Goal: Information Seeking & Learning: Learn about a topic

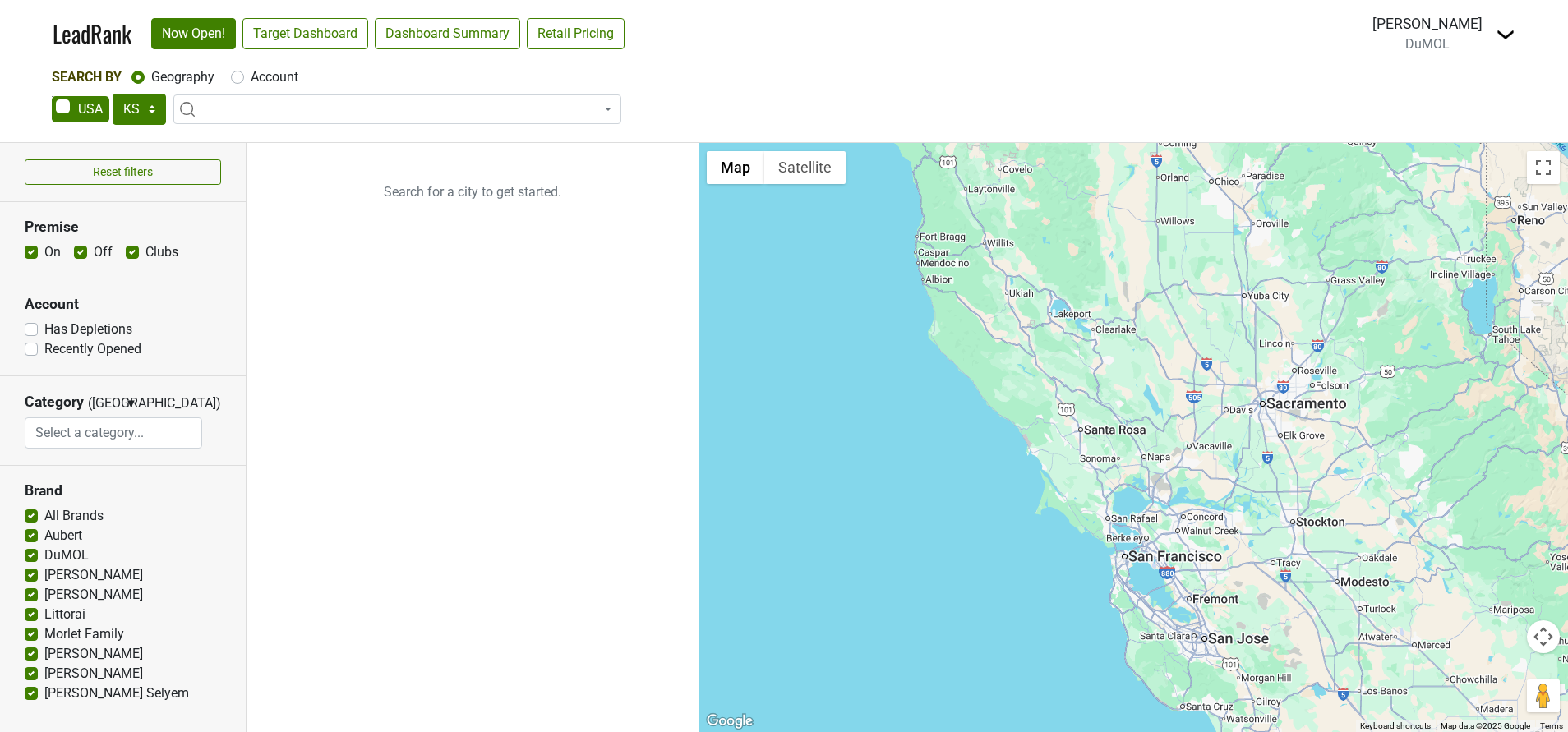
select select "KS"
select select
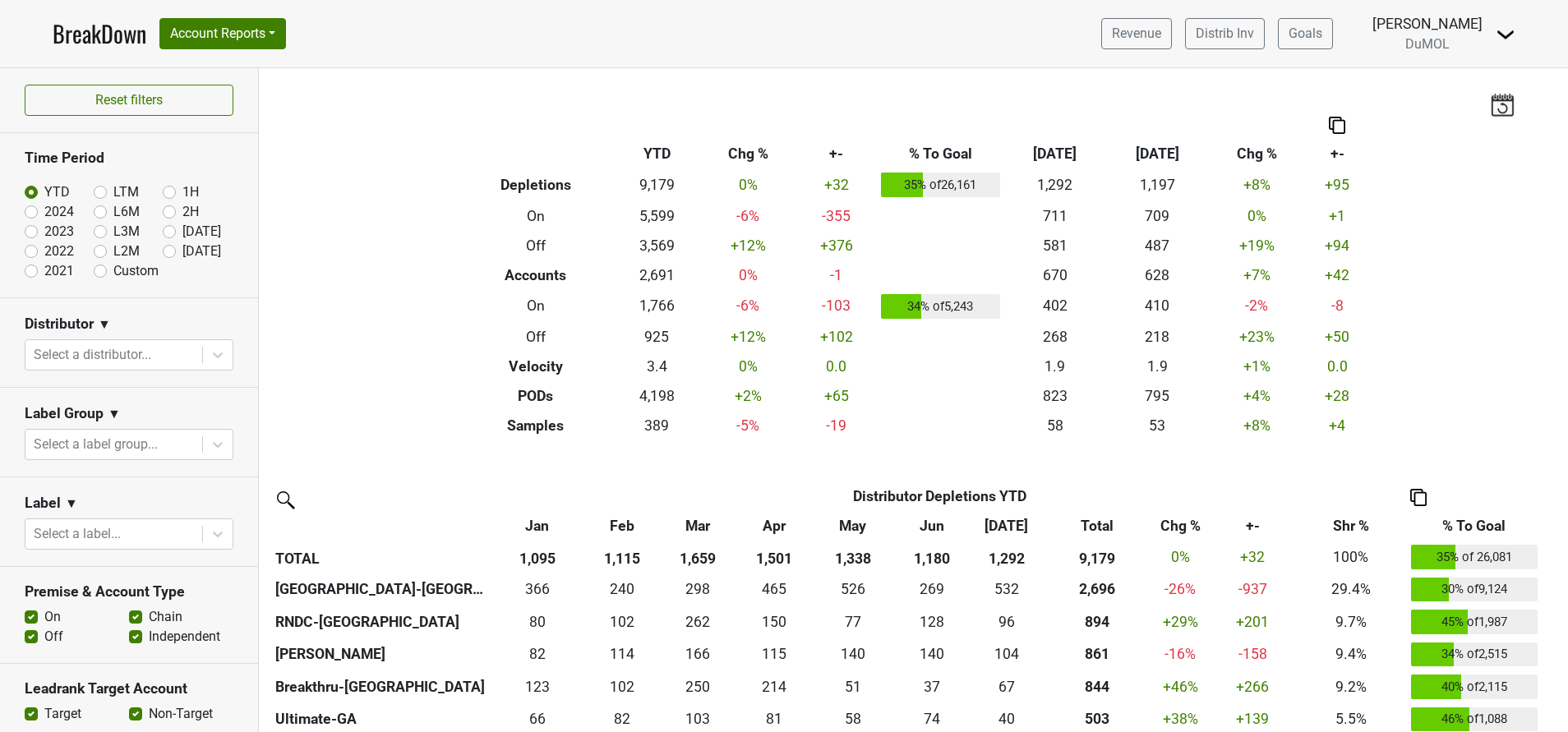
scroll to position [93, 0]
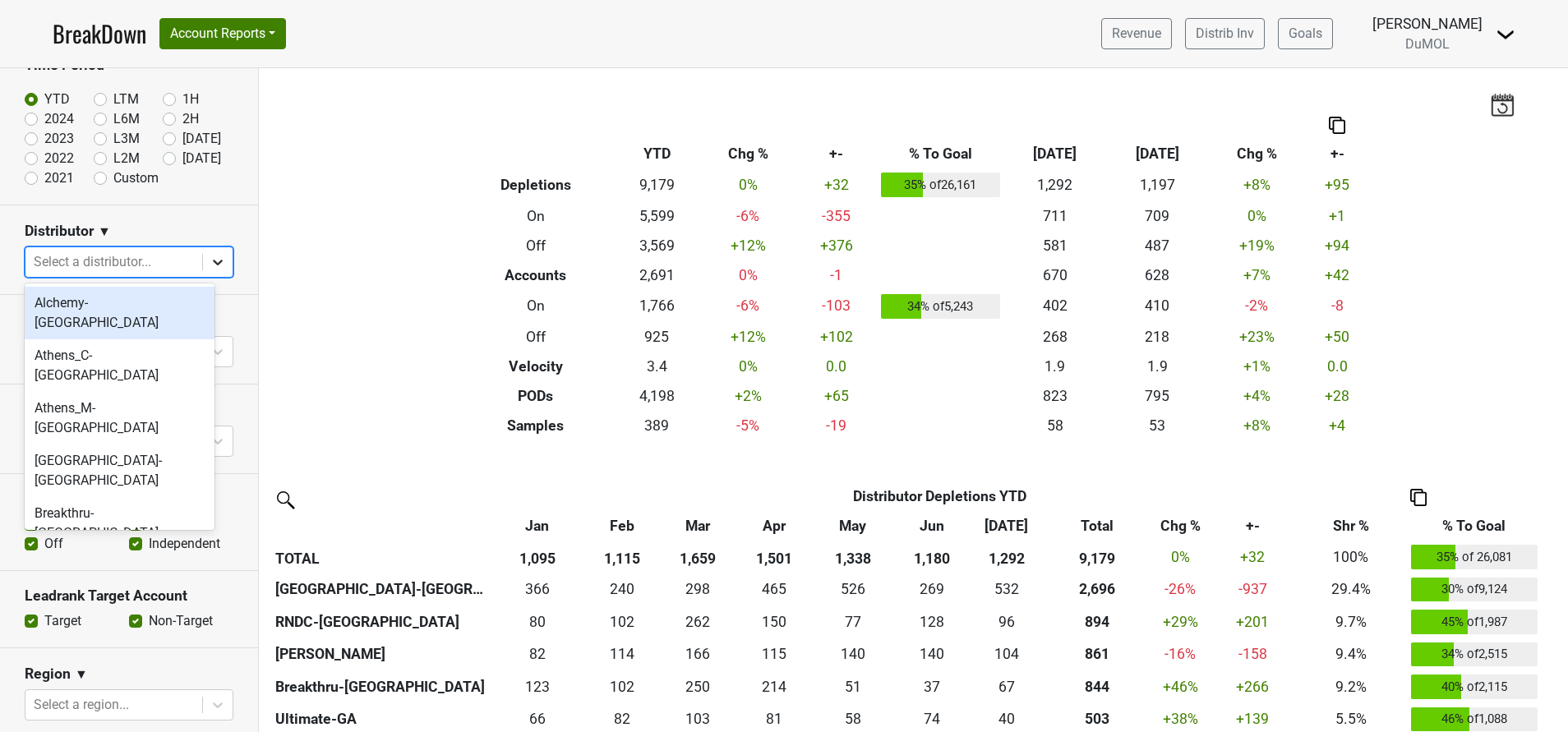
click at [210, 264] on icon at bounding box center [217, 261] width 16 height 16
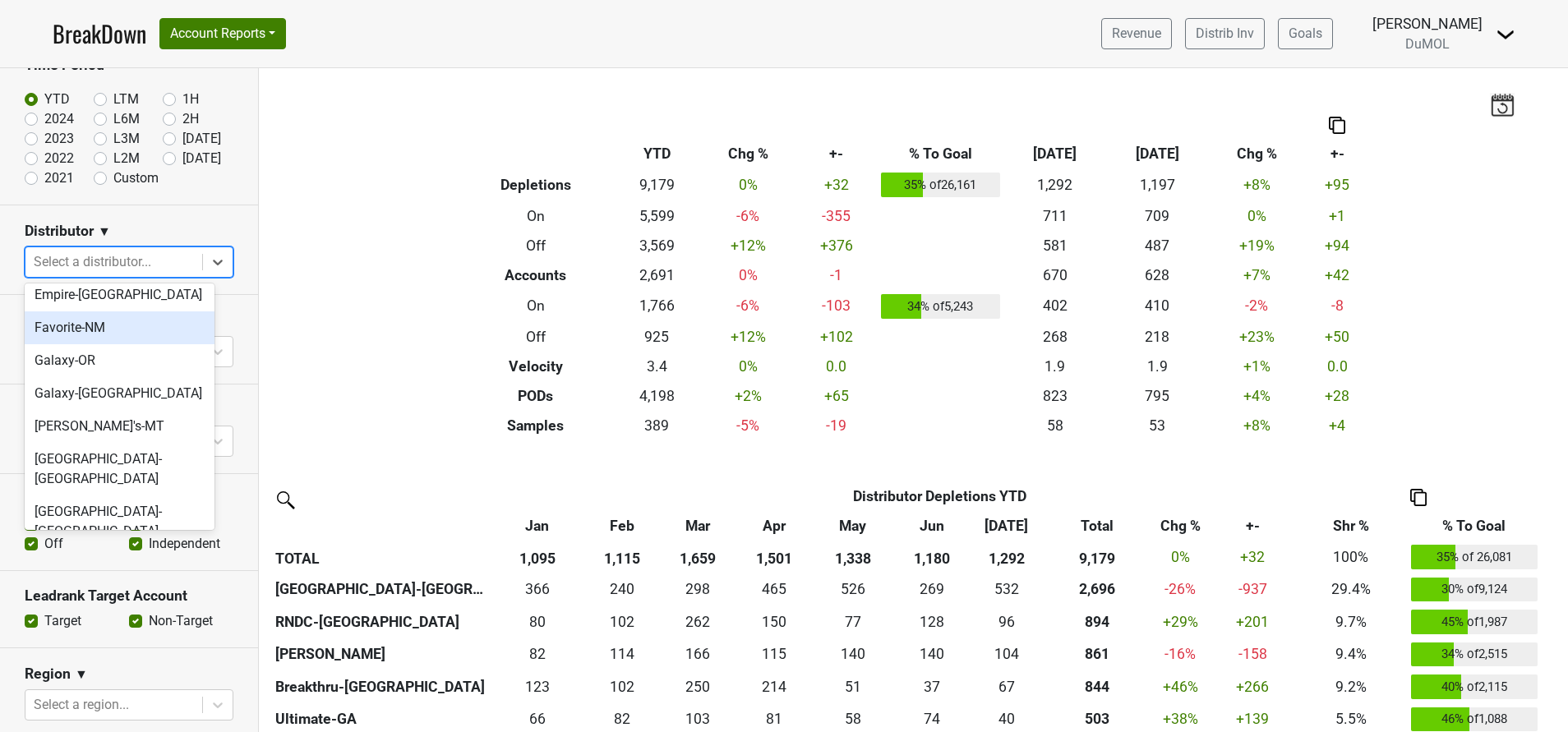
scroll to position [735, 0]
click at [99, 715] on div "Maverick-IL" at bounding box center [119, 731] width 190 height 33
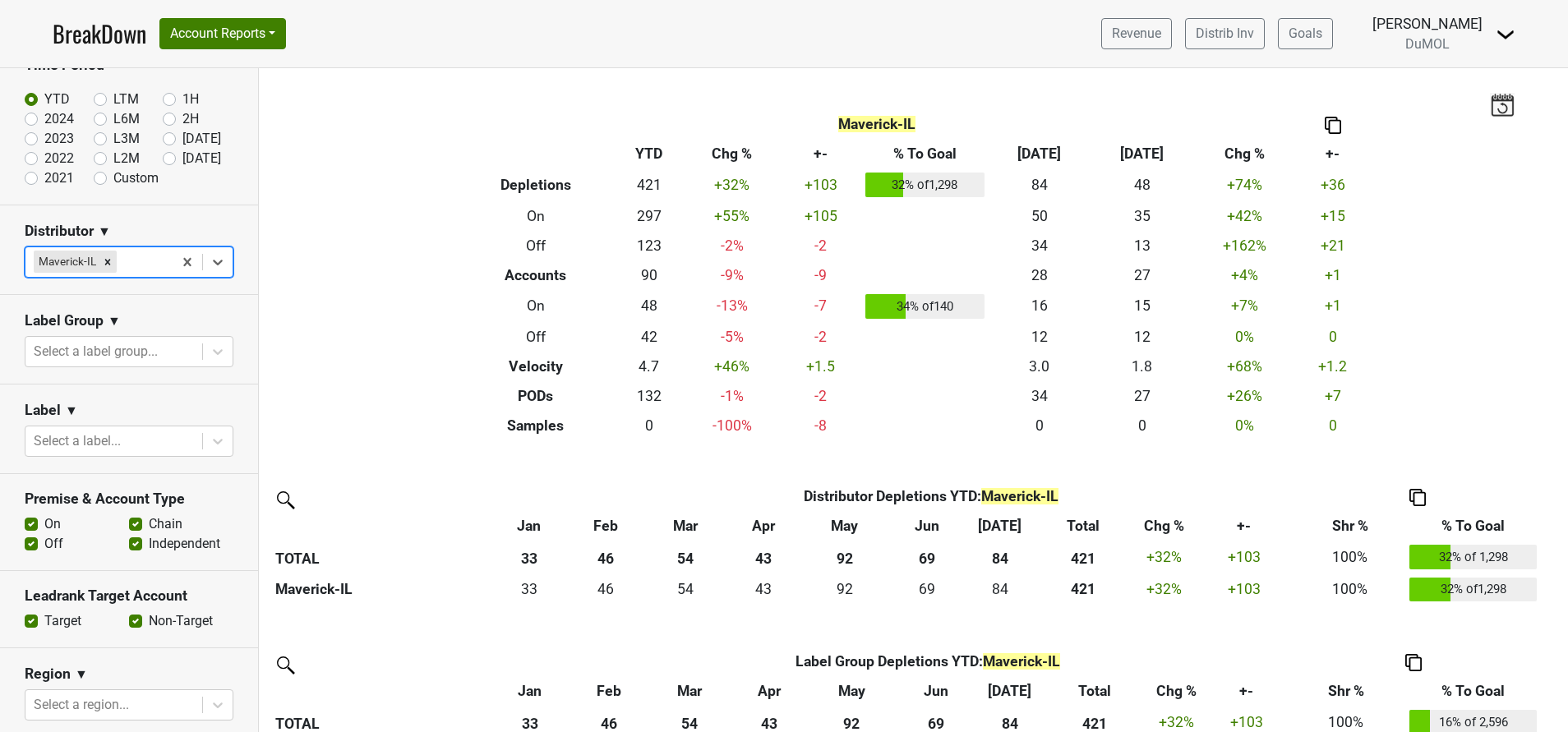
scroll to position [176, 0]
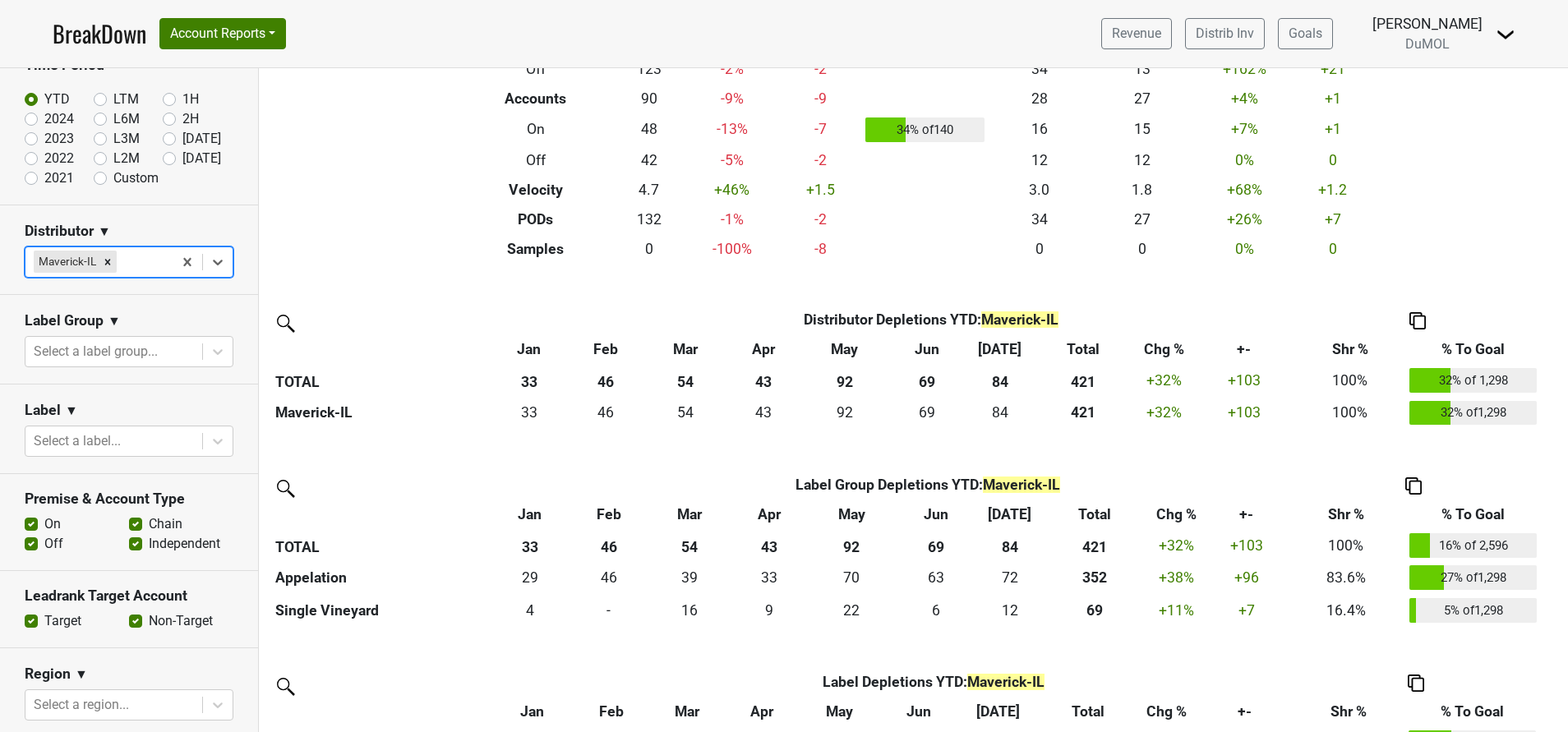
click at [113, 179] on label "Custom" at bounding box center [135, 178] width 45 height 20
click at [94, 179] on input "Custom" at bounding box center [126, 176] width 66 height 16
radio input "true"
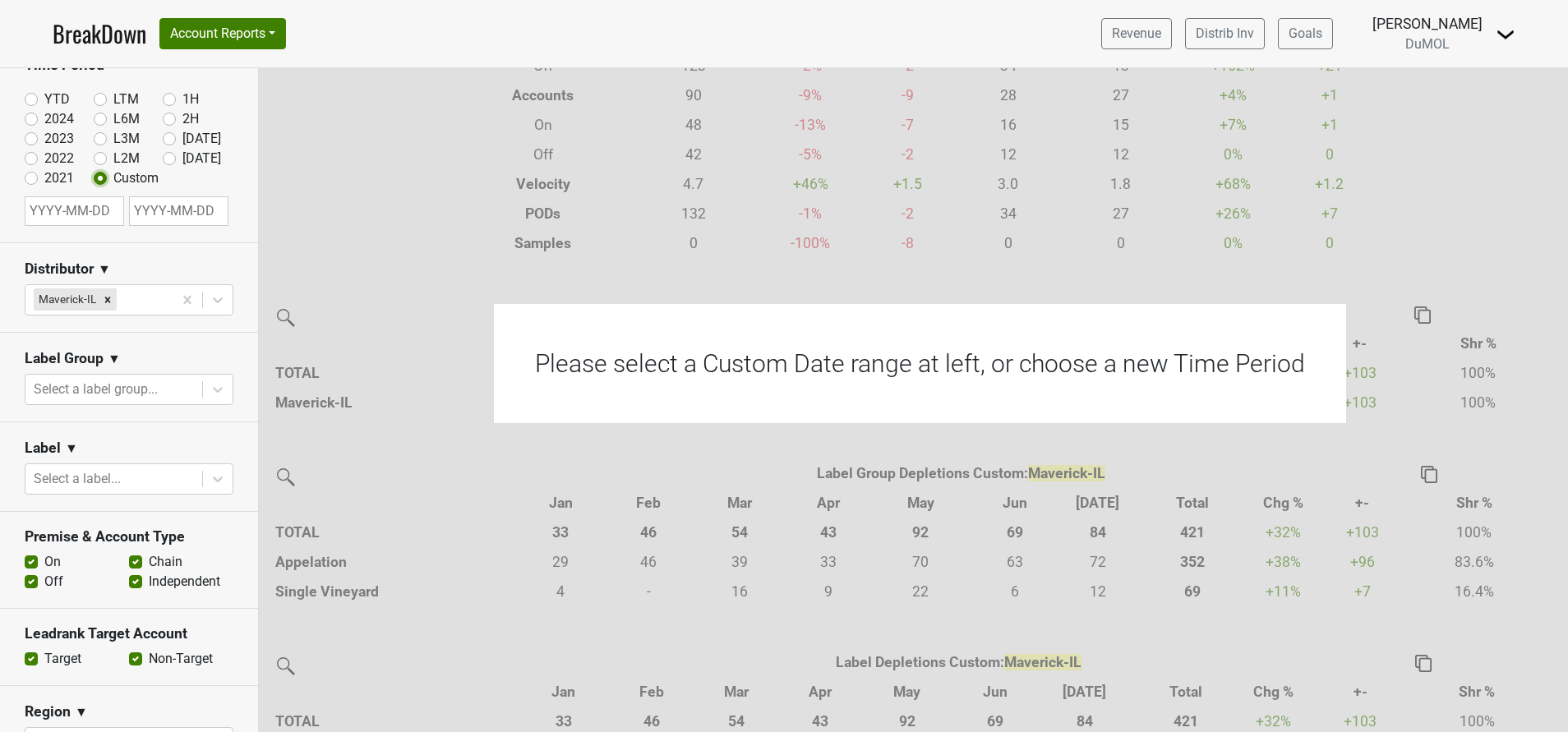
scroll to position [174, 0]
click at [83, 214] on input "text" at bounding box center [74, 211] width 100 height 30
select select "7"
select select "2025"
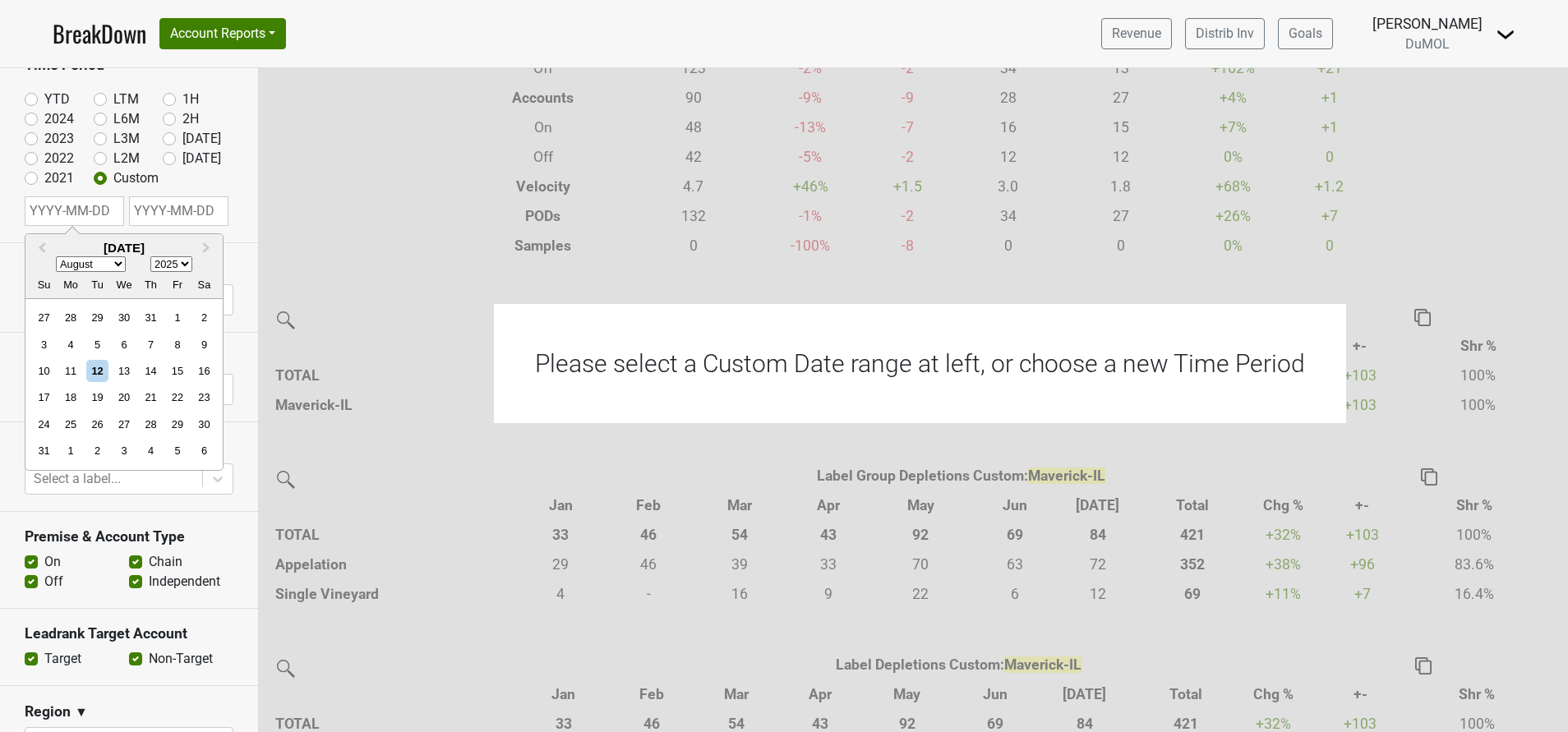
click at [114, 262] on select "January February March April May June July August September October November De…" at bounding box center [91, 264] width 70 height 15
select select "0"
click at [56, 256] on select "January February March April May June July August September October November De…" at bounding box center [91, 264] width 70 height 15
click at [123, 319] on div "1" at bounding box center [123, 317] width 22 height 22
type input "2025-01-01"
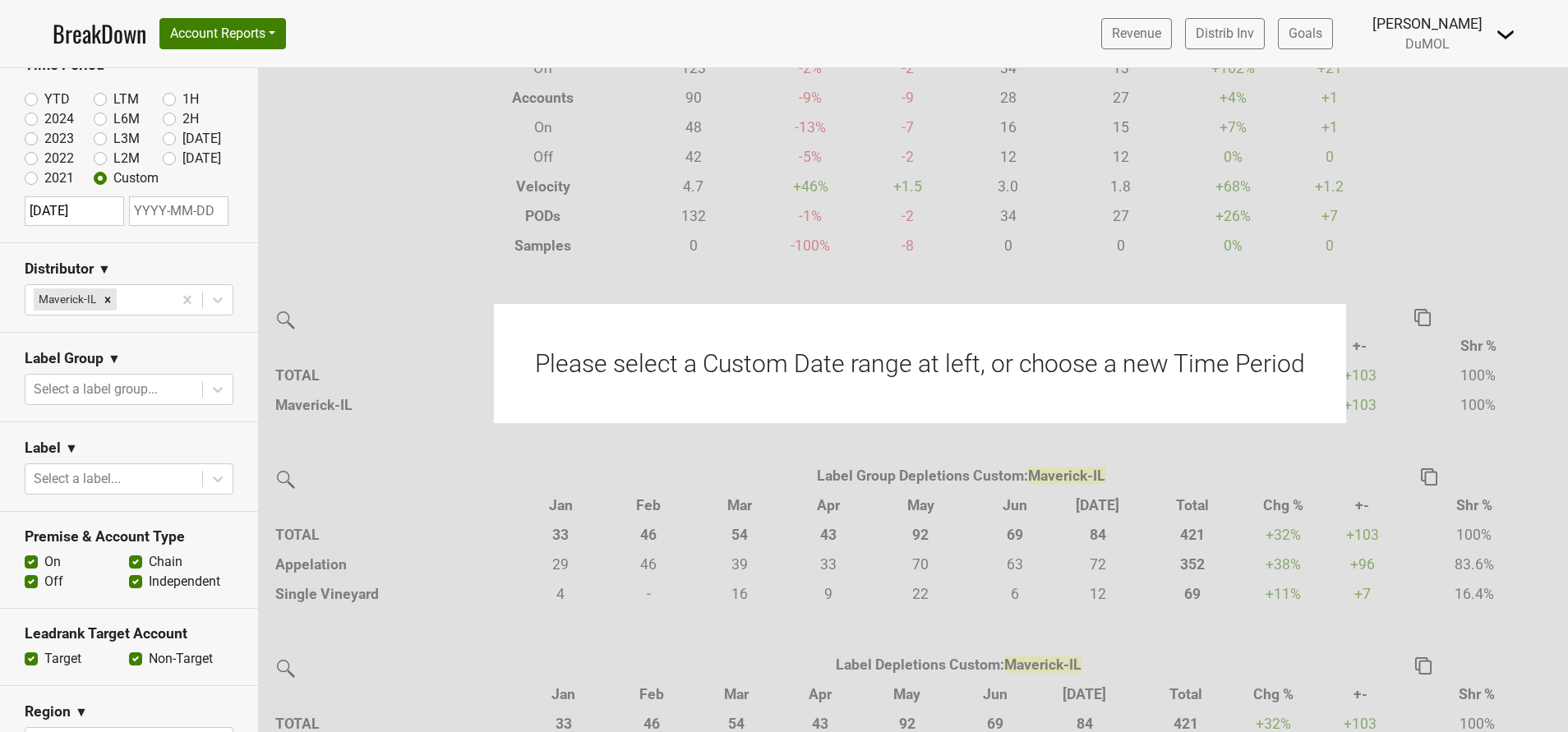
click at [187, 210] on input "text" at bounding box center [178, 211] width 100 height 30
select select "7"
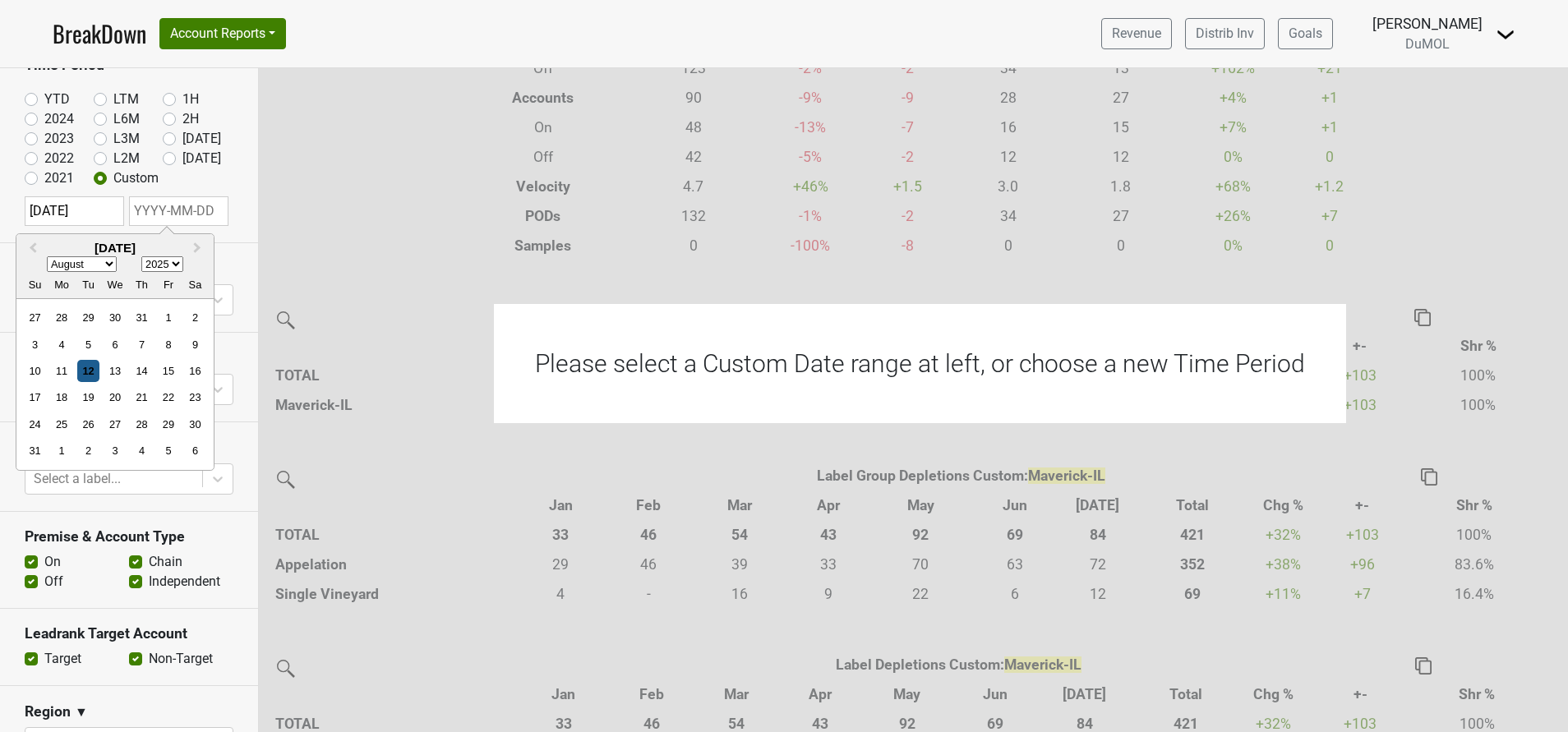
click at [90, 375] on div "12" at bounding box center [89, 371] width 22 height 22
type input "2025-08-12"
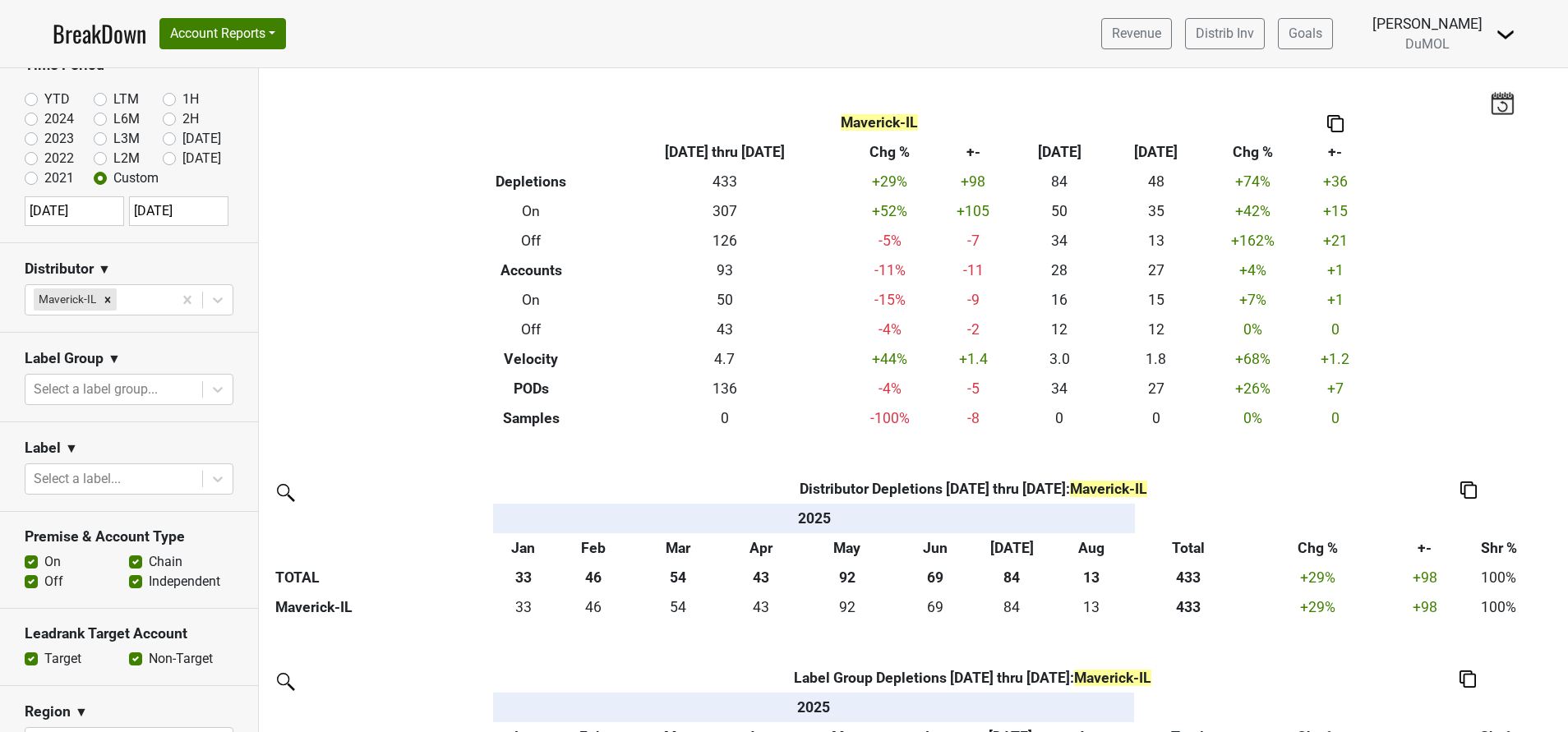
scroll to position [0, 0]
click at [1329, 120] on img at bounding box center [1335, 125] width 16 height 17
click at [1311, 71] on div "Copy as Image" at bounding box center [1330, 71] width 82 height 24
click at [1264, 475] on div "Filters Maverick-IL Breakdown Type 2025-01-01 thru 2025-08-12 Chg % +- Jul ‘25 …" at bounding box center [913, 400] width 1309 height 664
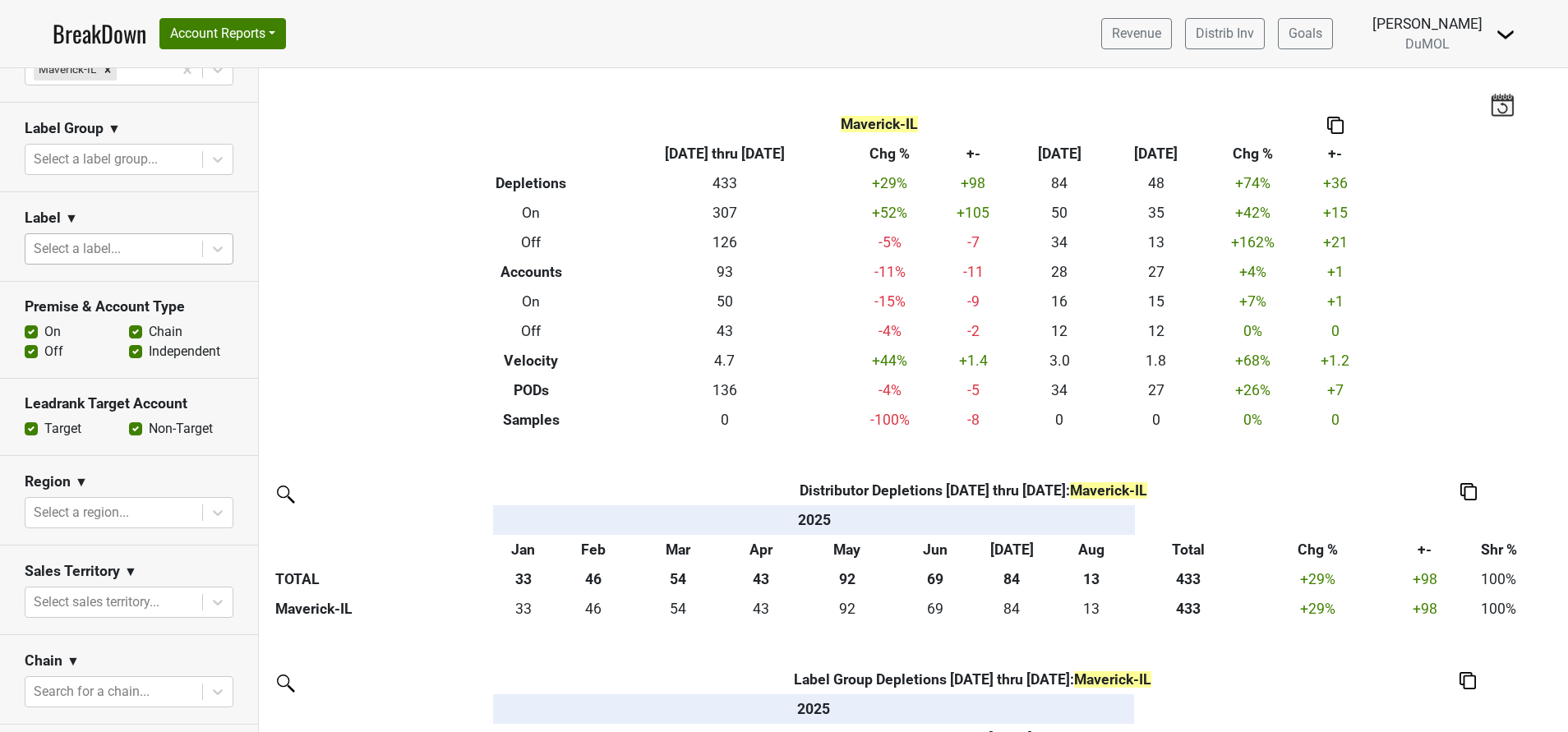
scroll to position [322, 0]
click at [210, 155] on icon at bounding box center [217, 160] width 16 height 16
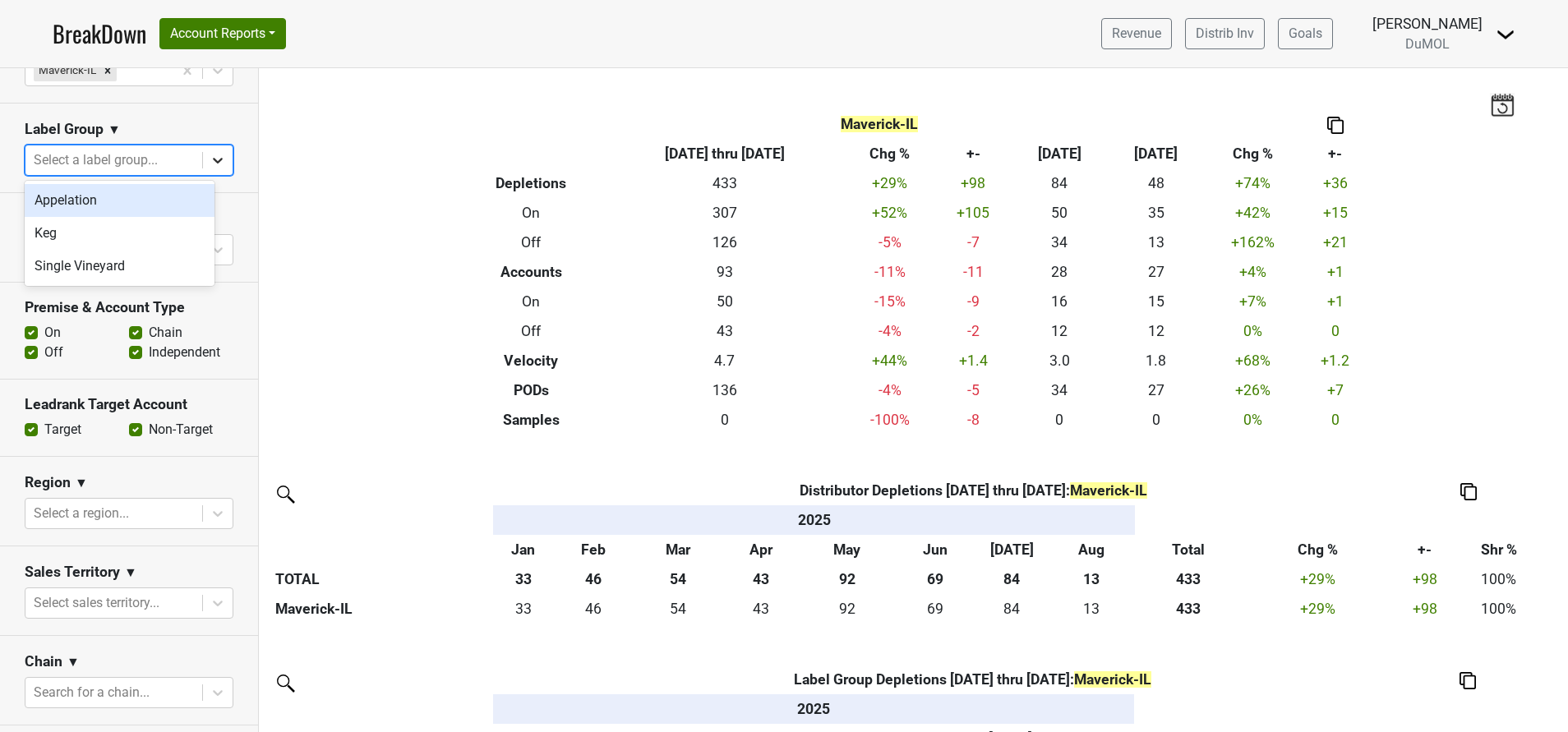
click at [210, 155] on icon at bounding box center [217, 160] width 16 height 16
click at [210, 249] on icon at bounding box center [217, 249] width 16 height 16
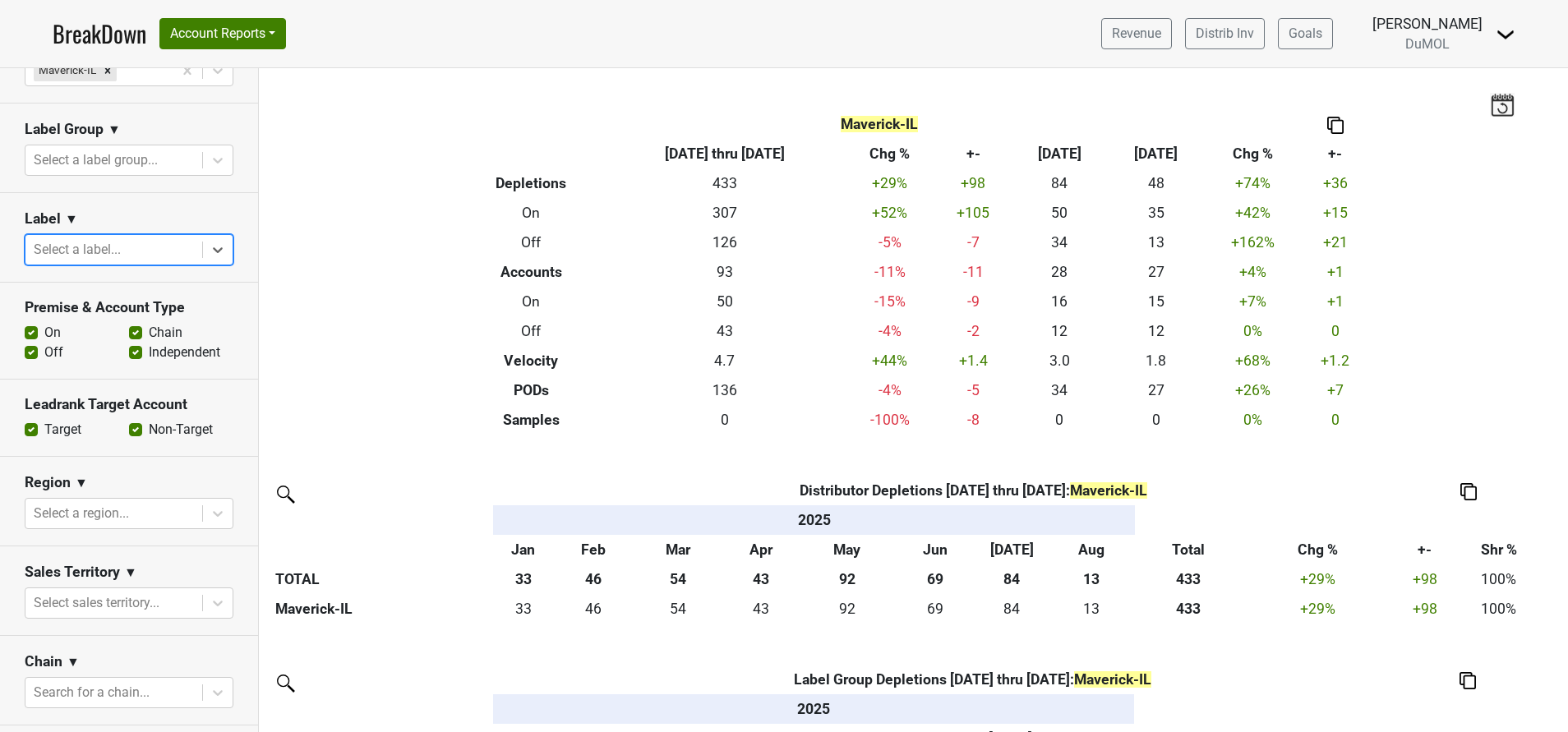
click at [106, 244] on div at bounding box center [114, 249] width 160 height 23
type input "r"
type input "hhs"
click at [108, 288] on div "HHS Chardonnay" at bounding box center [119, 289] width 190 height 33
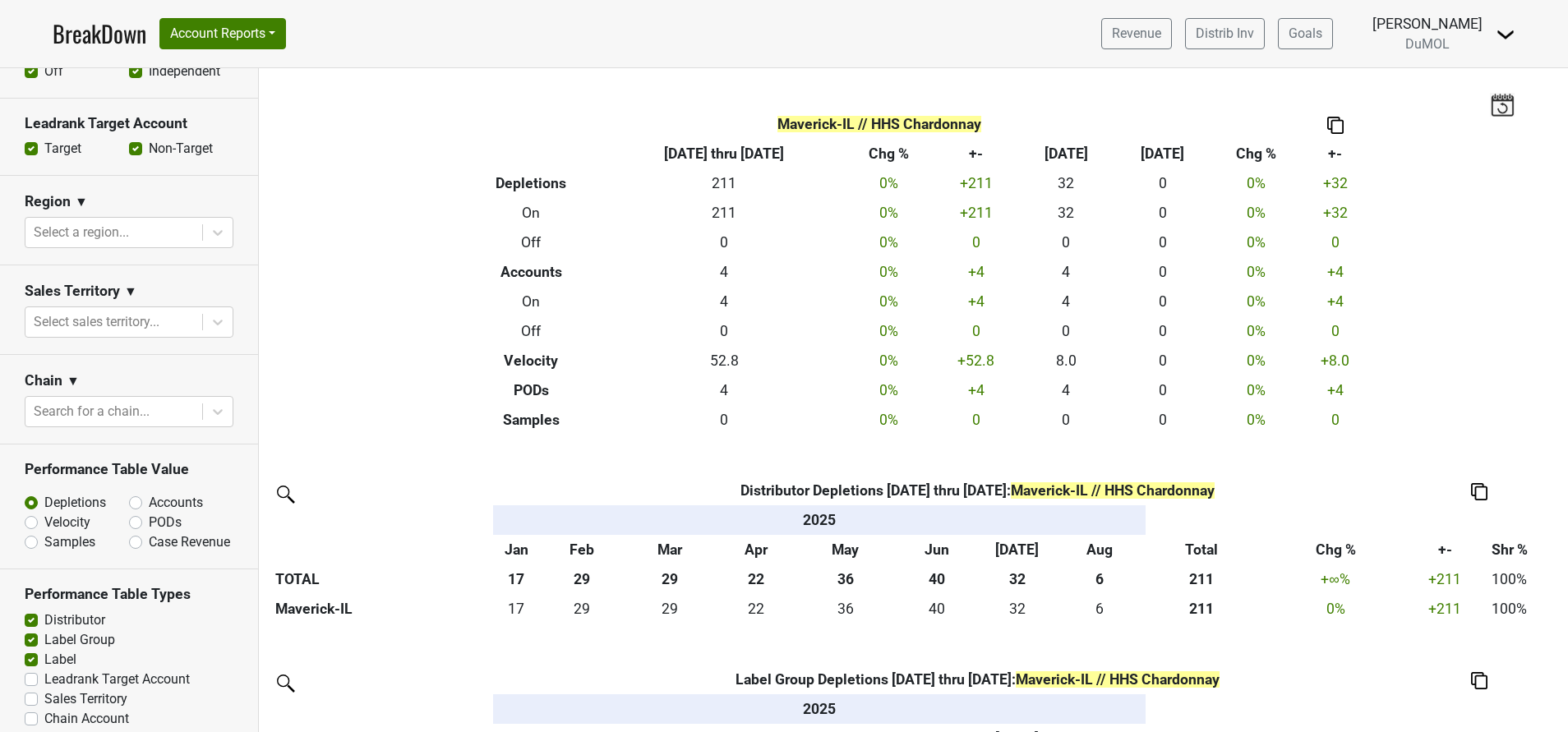
scroll to position [468, 0]
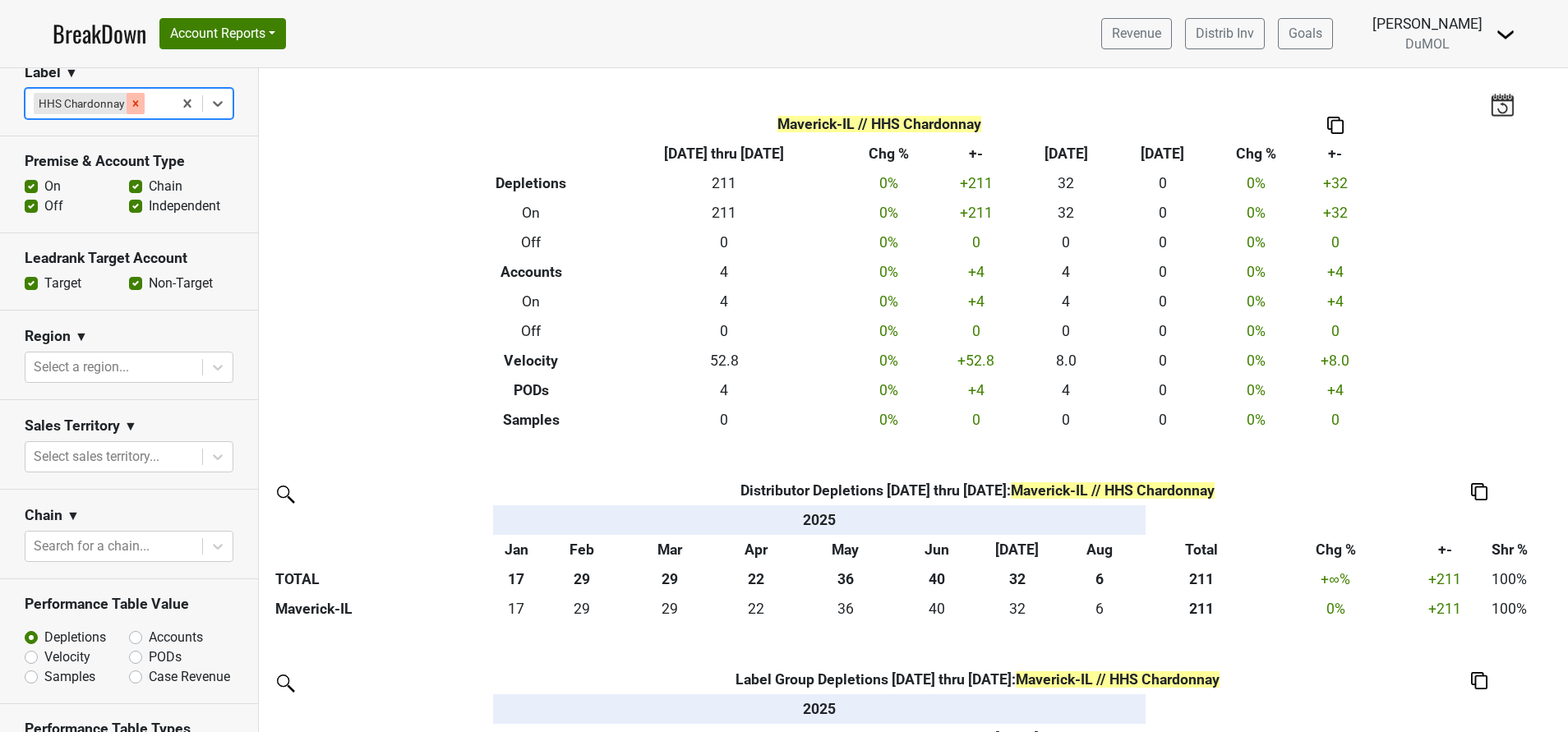
click at [131, 99] on icon "Remove HHS Chardonnay" at bounding box center [135, 104] width 12 height 12
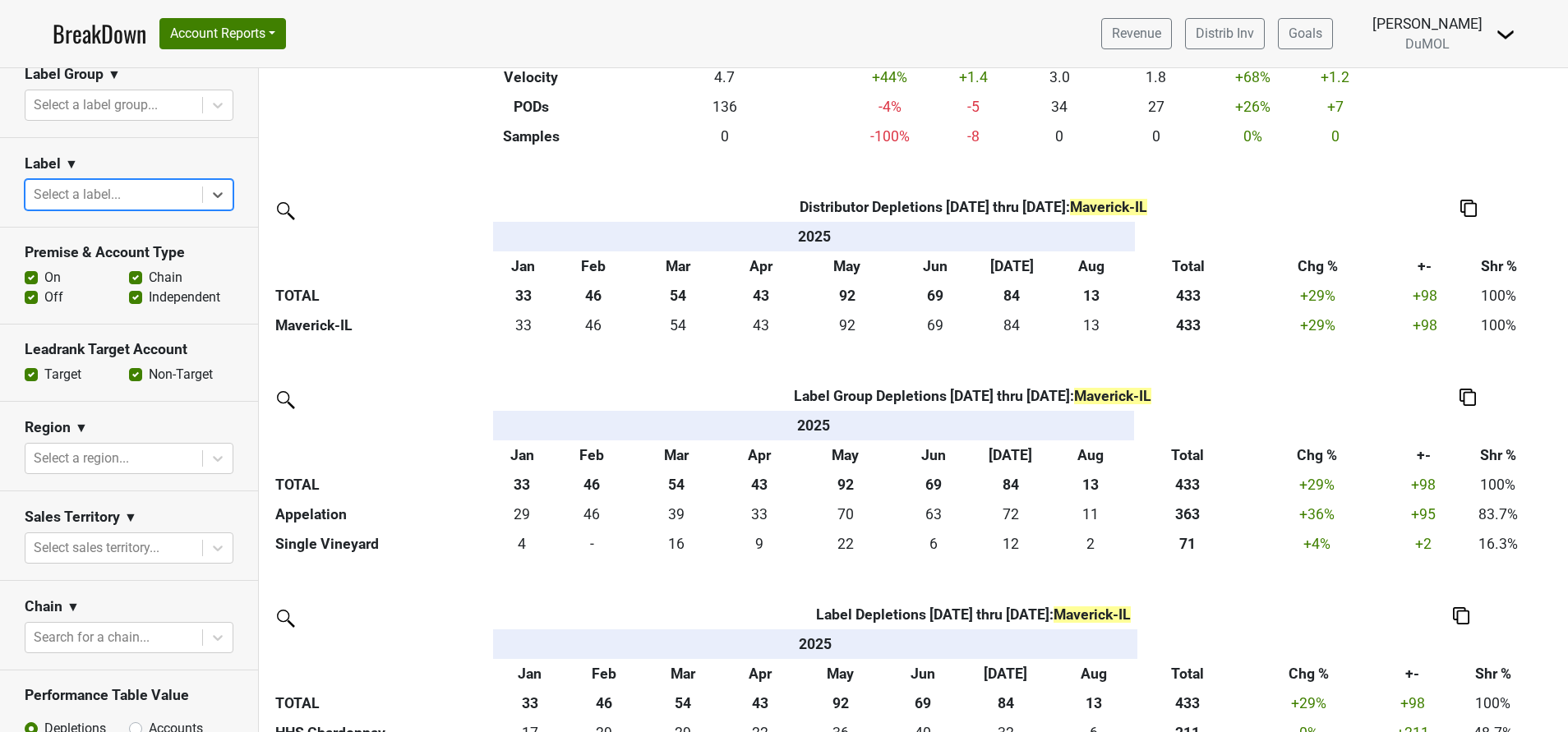
scroll to position [218, 0]
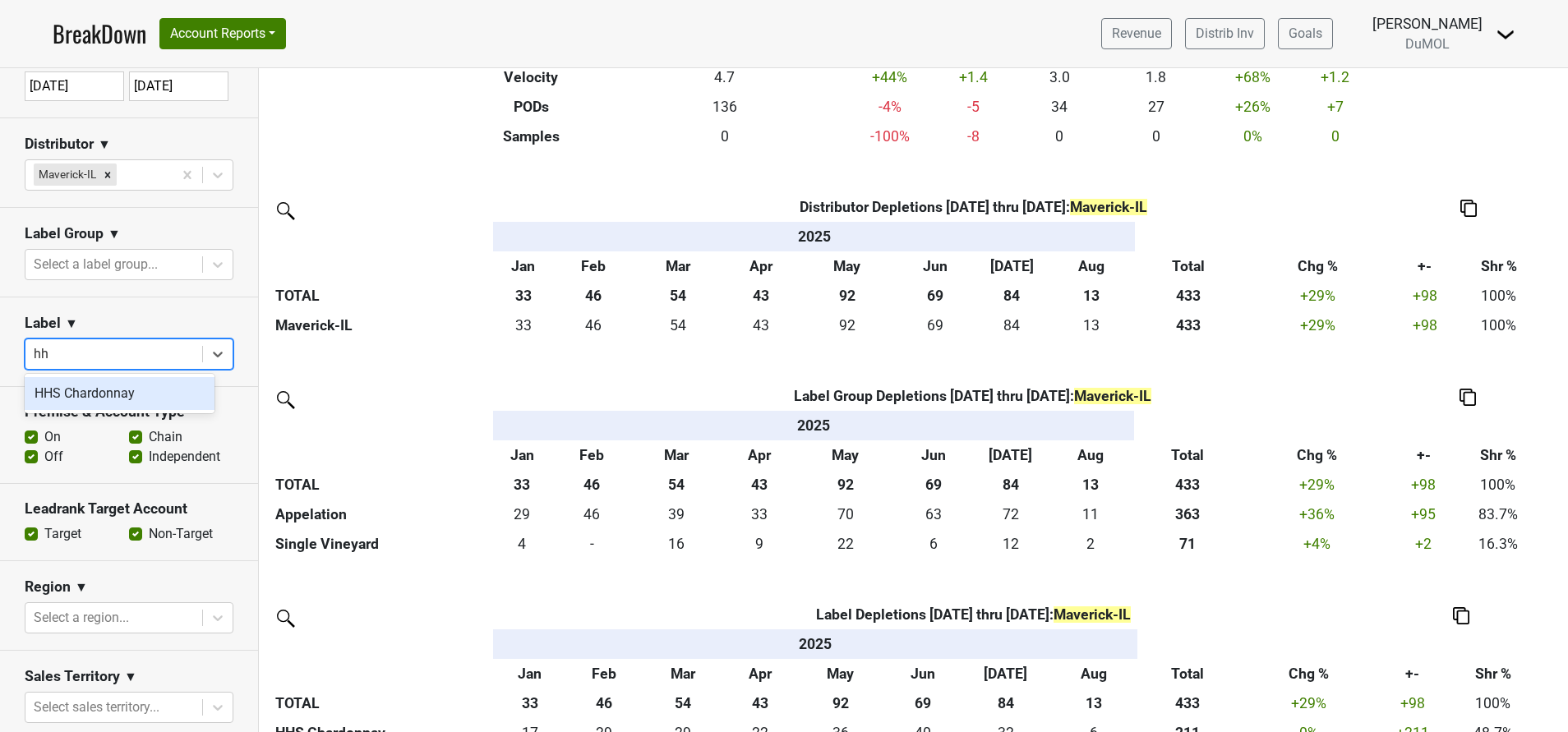
type input "hhs"
click at [108, 387] on div "HHS Chardonnay" at bounding box center [119, 393] width 190 height 33
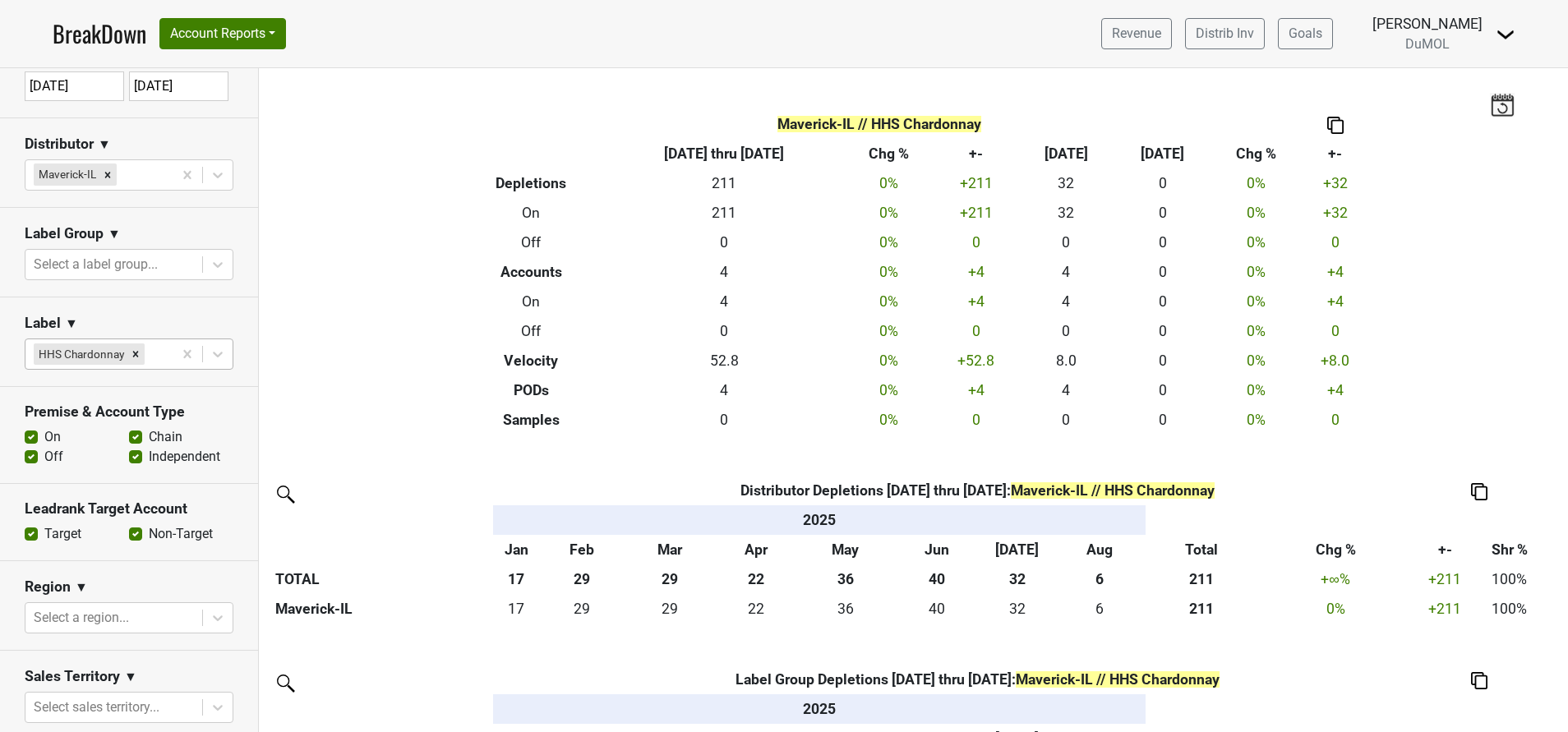
click at [1417, 295] on div "Filters Maverick-IL // HHS Chardonnay Breakdown Type 2025-01-01 thru 2025-08-12…" at bounding box center [913, 400] width 1309 height 664
click at [128, 352] on div "Remove HHS Chardonnay" at bounding box center [135, 353] width 18 height 21
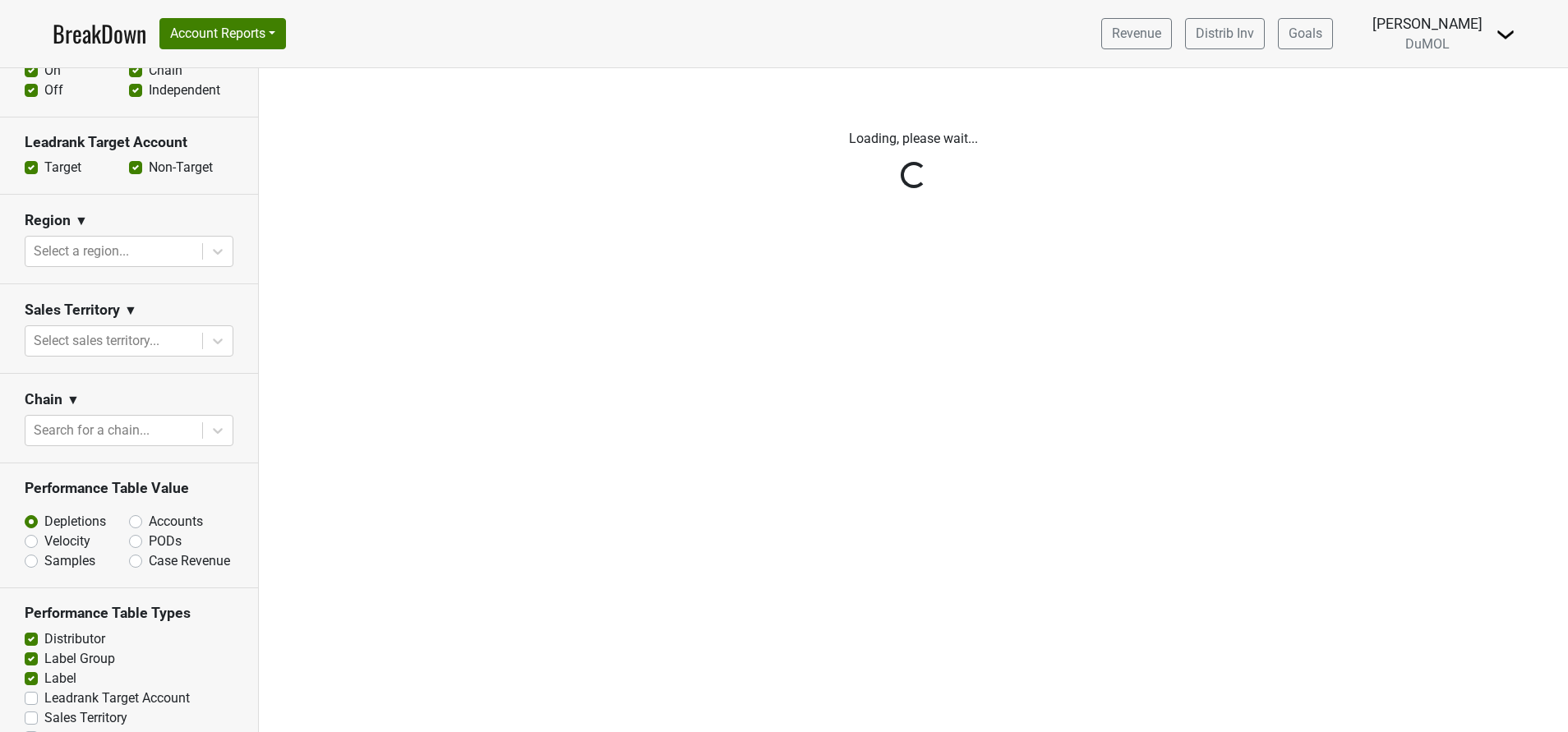
scroll to position [616, 0]
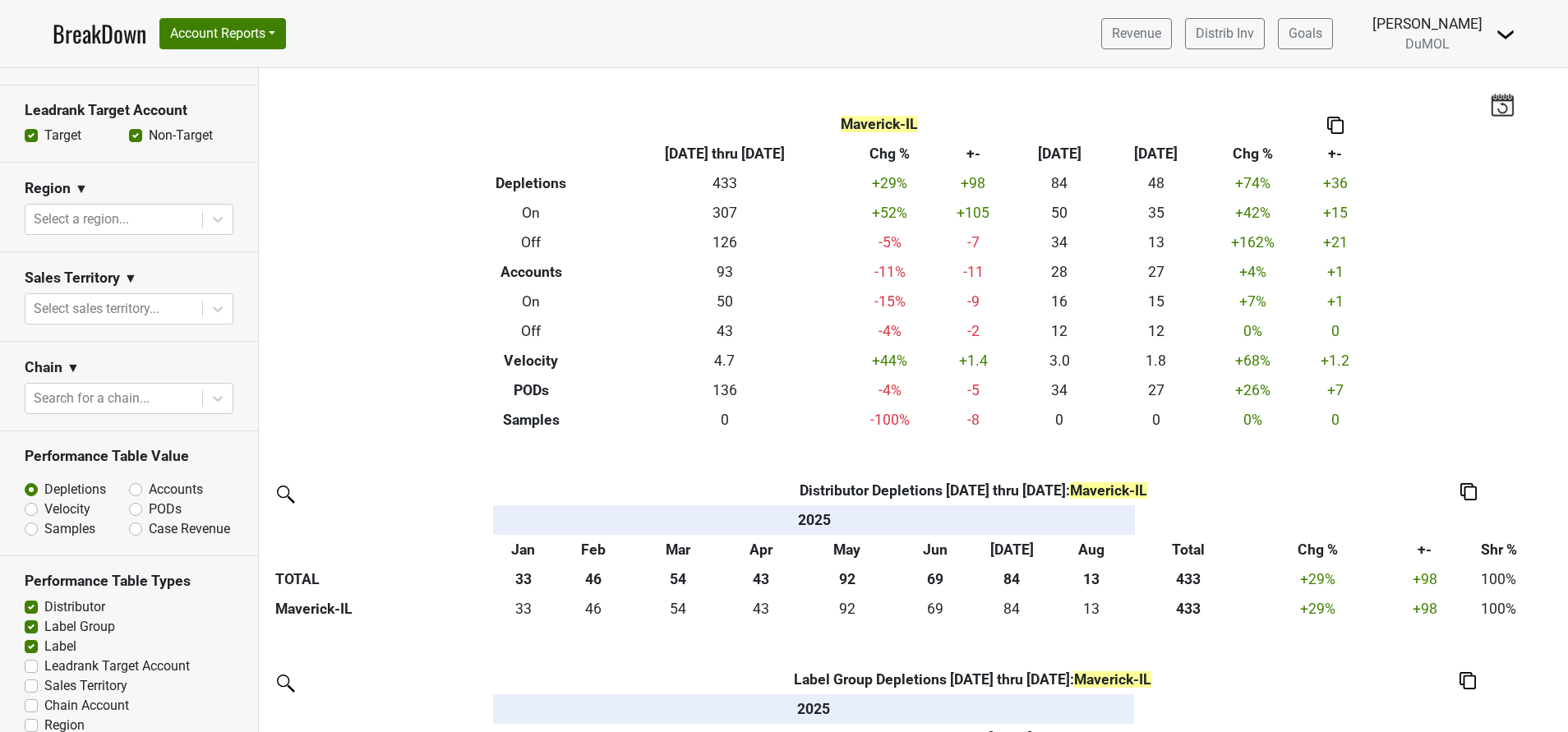
click at [149, 503] on label "PODs" at bounding box center [165, 509] width 33 height 20
click at [129, 503] on input "PODs" at bounding box center [178, 507] width 100 height 16
radio input "true"
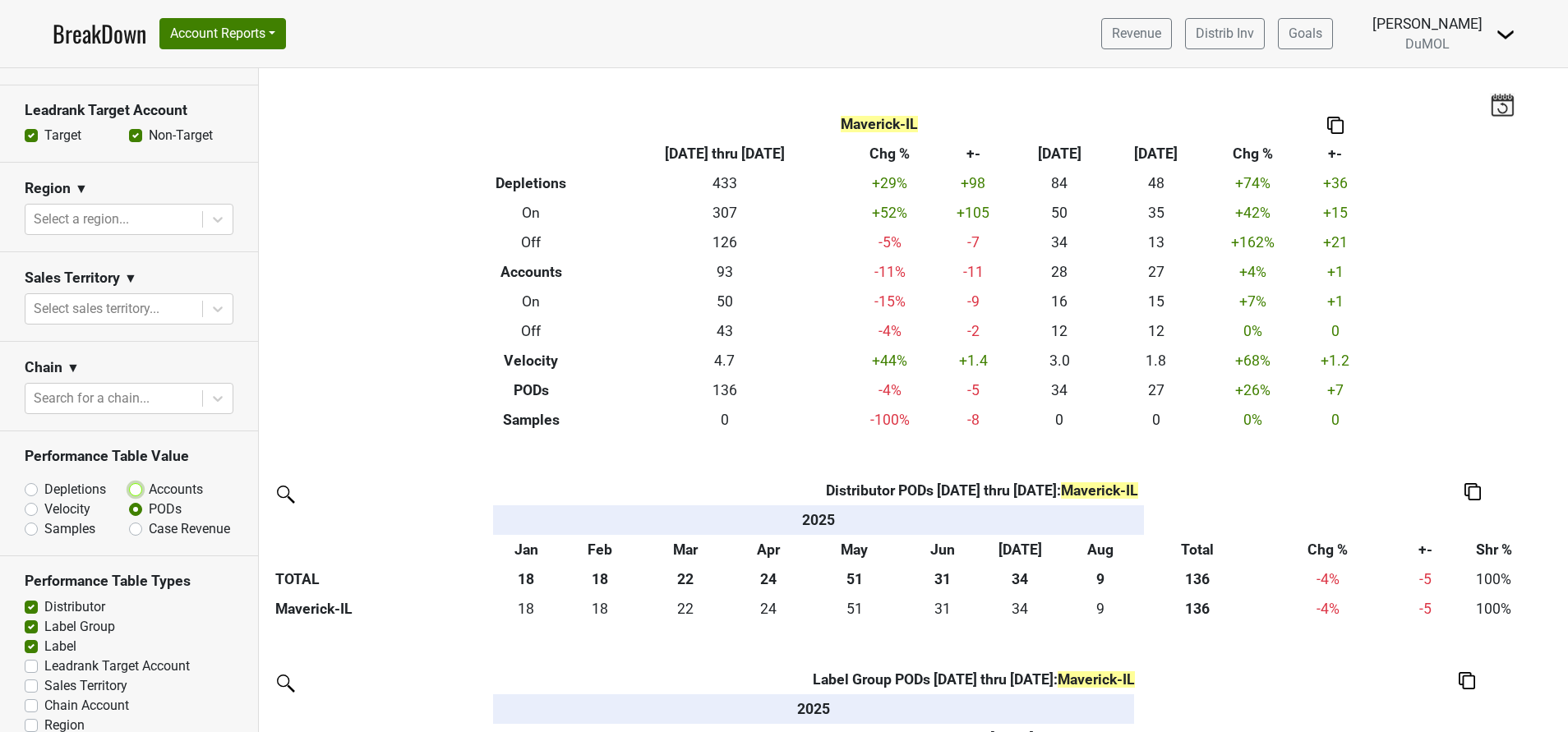
click at [129, 480] on input "Accounts" at bounding box center [178, 488] width 100 height 16
radio input "true"
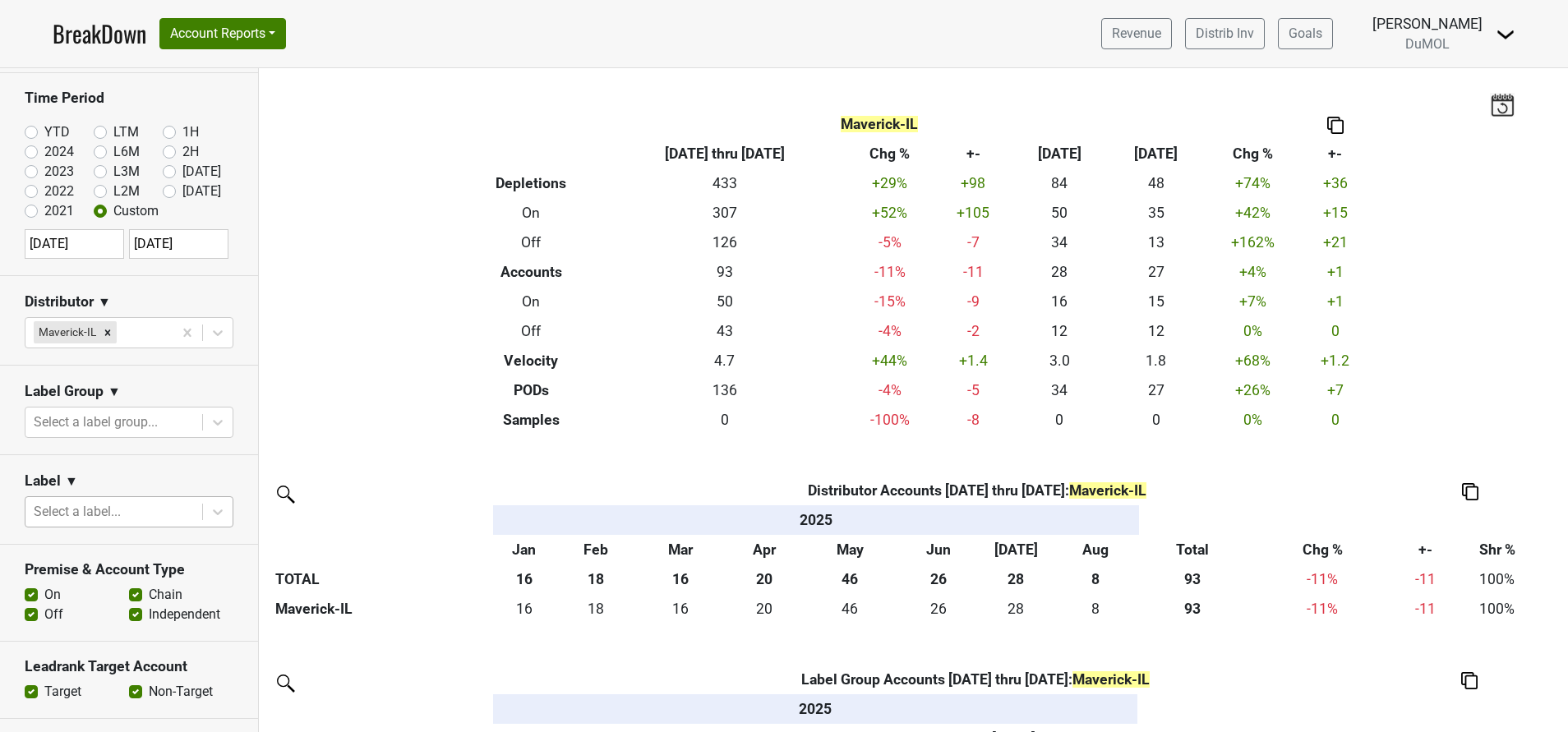
scroll to position [58, 0]
click at [44, 135] on label "YTD" at bounding box center [57, 134] width 26 height 20
click at [28, 135] on input "YTD" at bounding box center [57, 133] width 66 height 16
radio input "true"
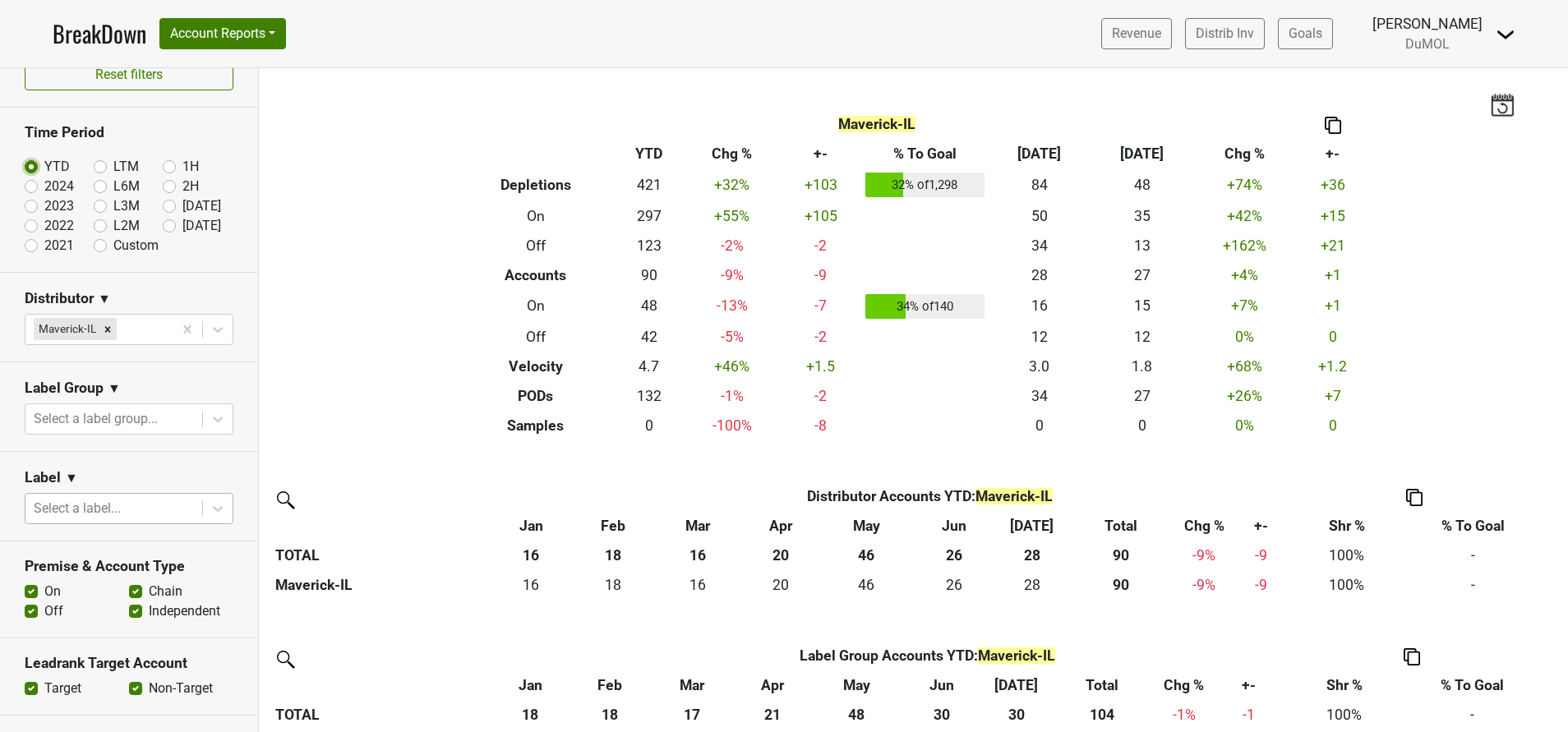
scroll to position [0, 0]
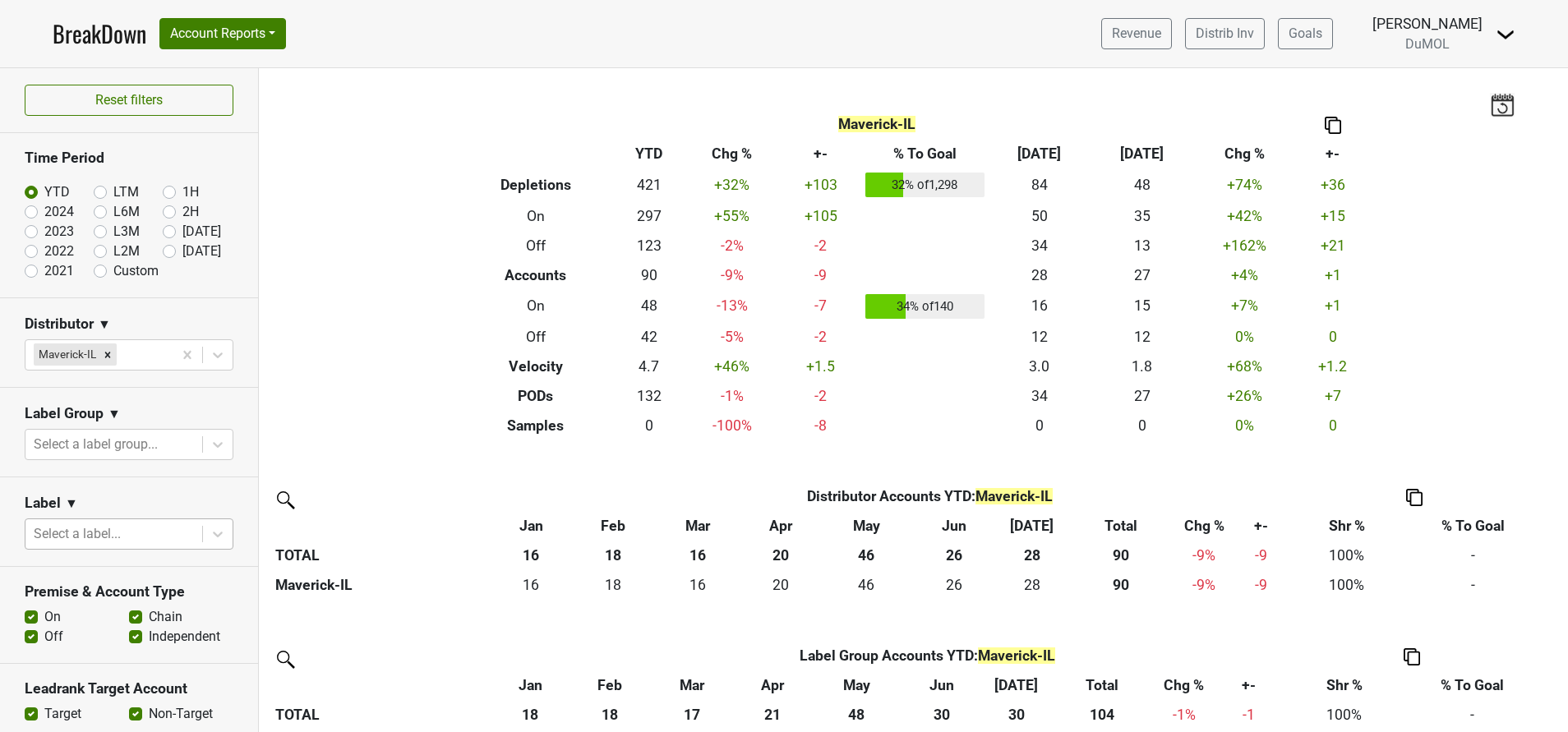
click at [182, 251] on label "Aug '25" at bounding box center [201, 251] width 38 height 20
click at [163, 251] on input "Aug '25" at bounding box center [195, 249] width 66 height 16
radio input "true"
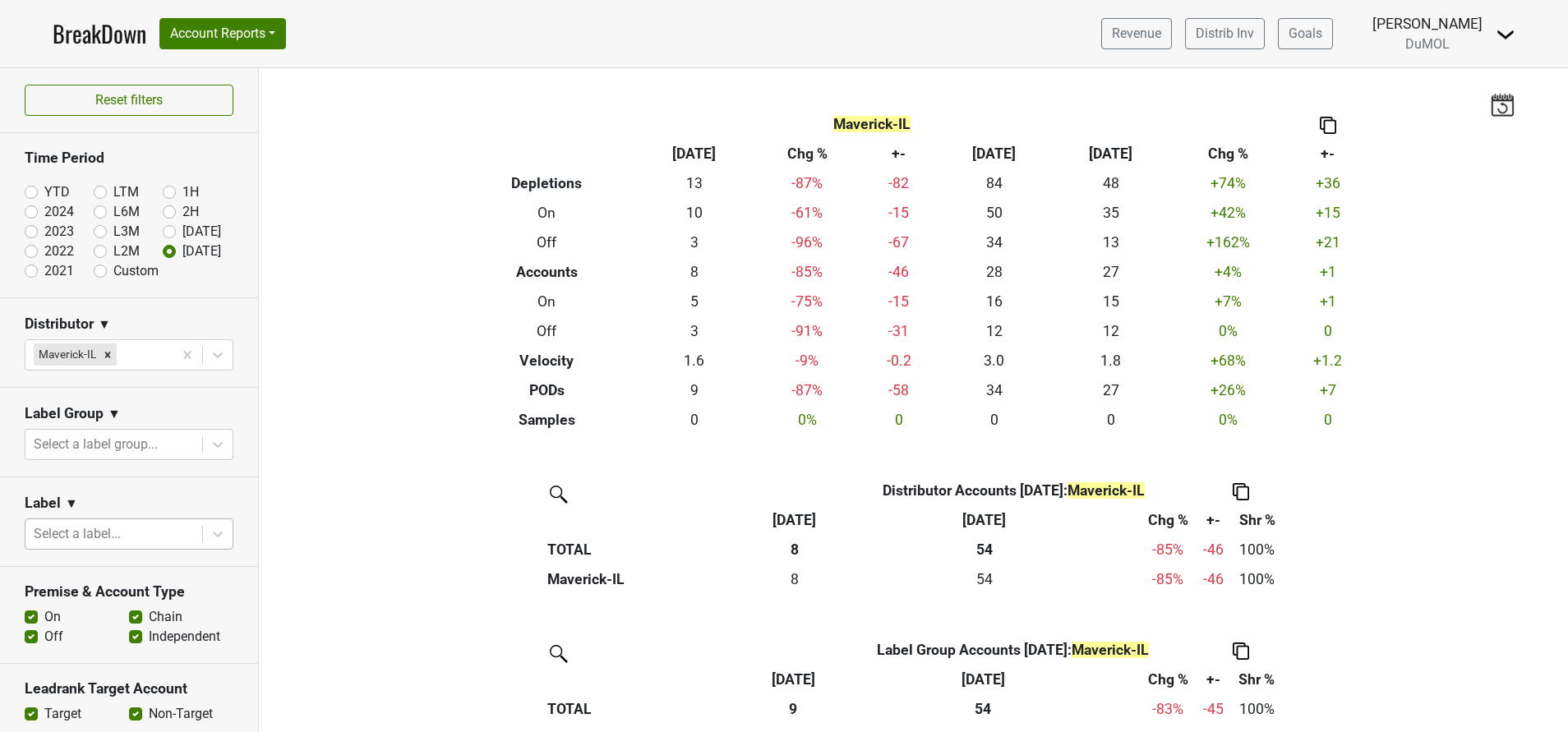
click at [44, 189] on label "YTD" at bounding box center [57, 192] width 26 height 20
click at [29, 189] on input "YTD" at bounding box center [57, 190] width 66 height 16
radio input "true"
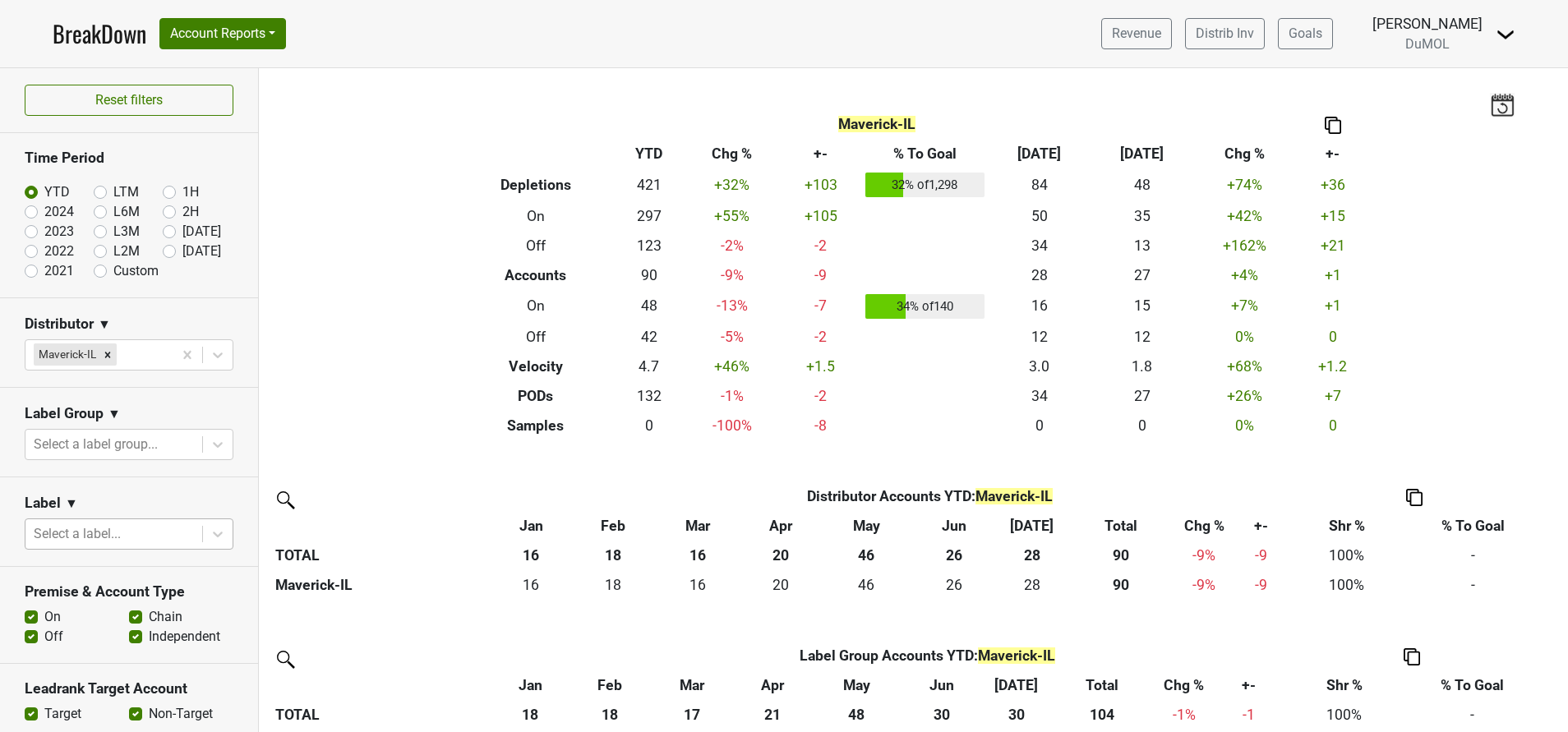
click at [44, 212] on label "2024" at bounding box center [59, 211] width 30 height 20
click at [30, 212] on input "2024" at bounding box center [57, 209] width 66 height 16
radio input "true"
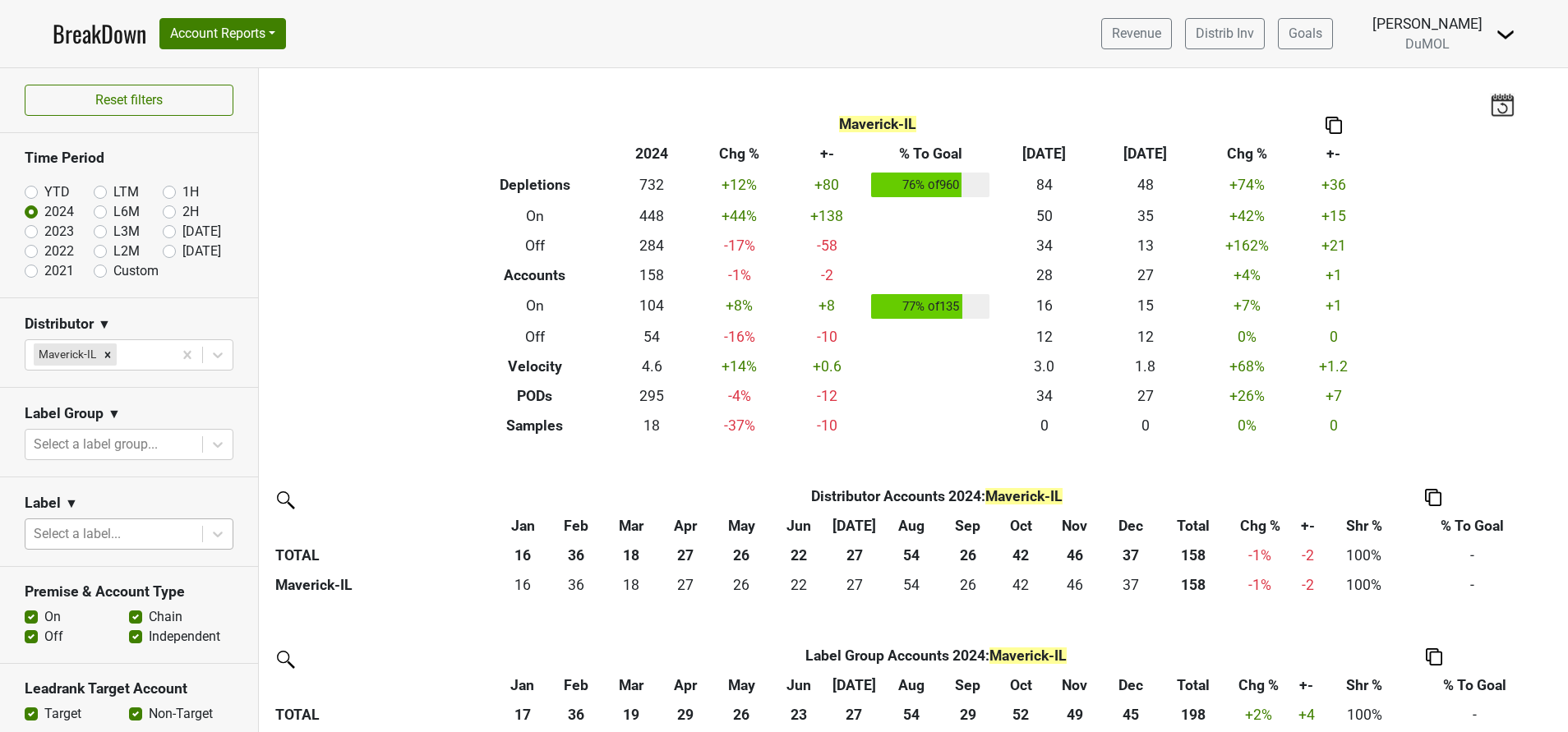
click at [44, 191] on label "YTD" at bounding box center [57, 192] width 26 height 20
click at [31, 191] on input "YTD" at bounding box center [57, 190] width 66 height 16
radio input "true"
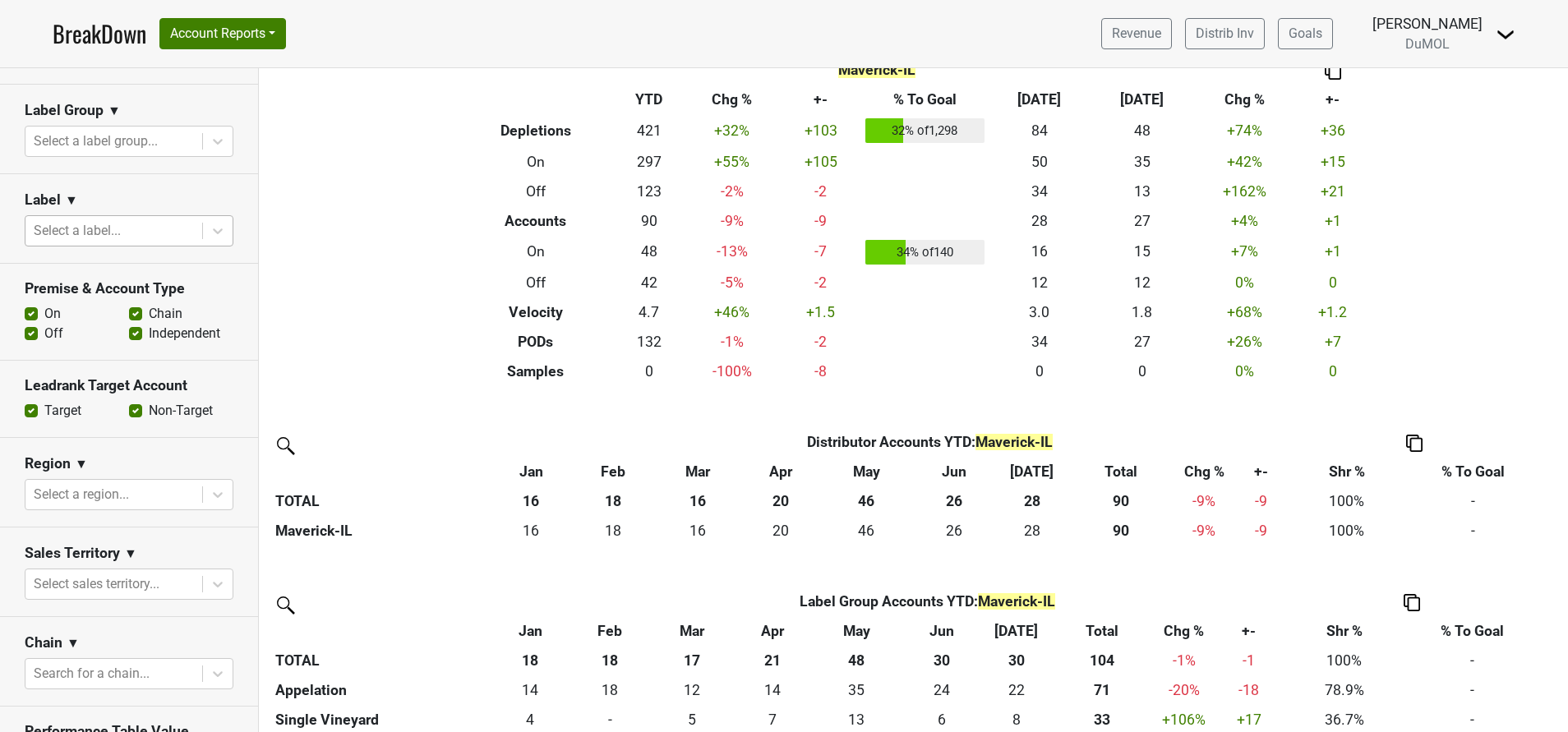
scroll to position [672, 0]
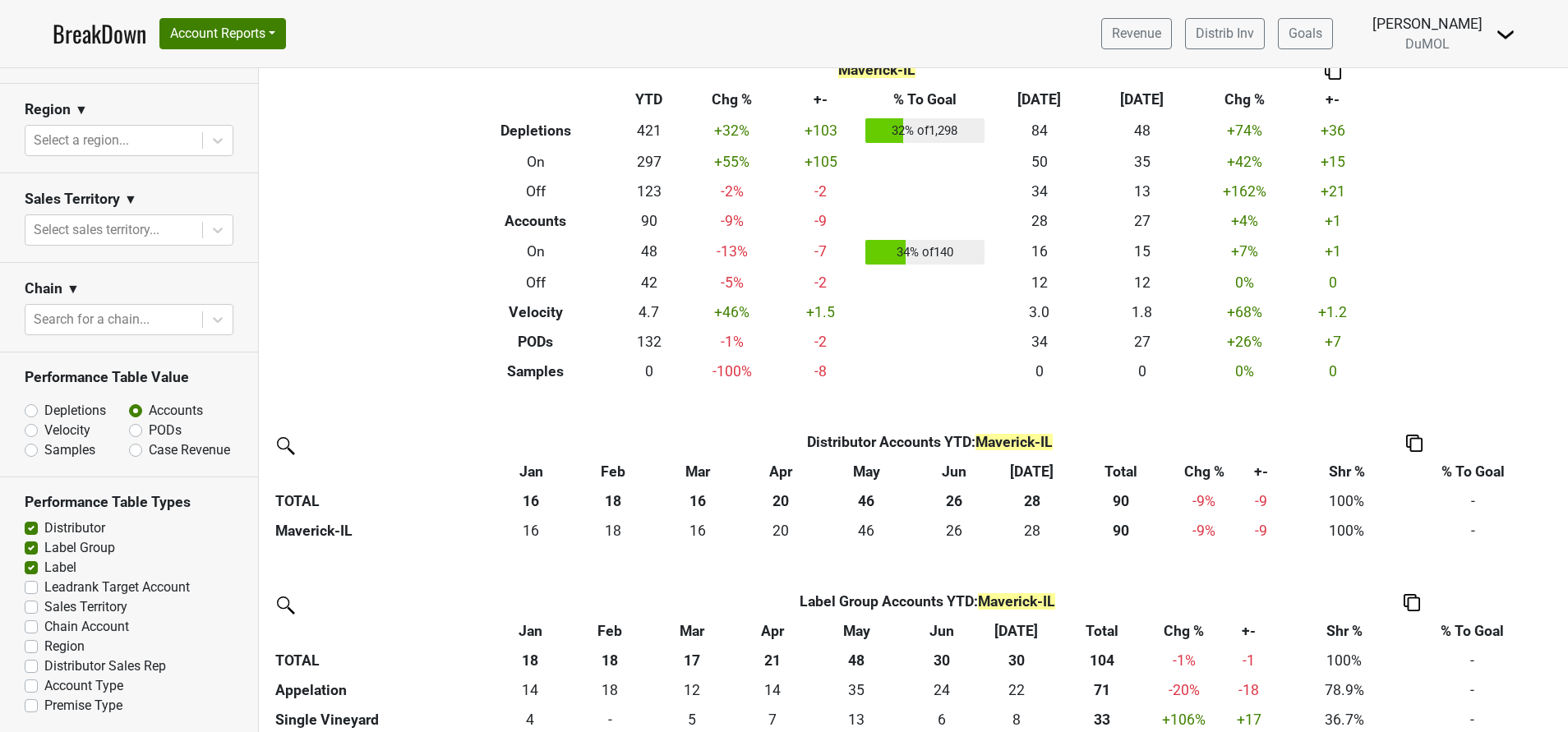
click at [149, 420] on label "PODs" at bounding box center [165, 430] width 33 height 20
click at [129, 420] on input "PODs" at bounding box center [178, 428] width 100 height 16
radio input "true"
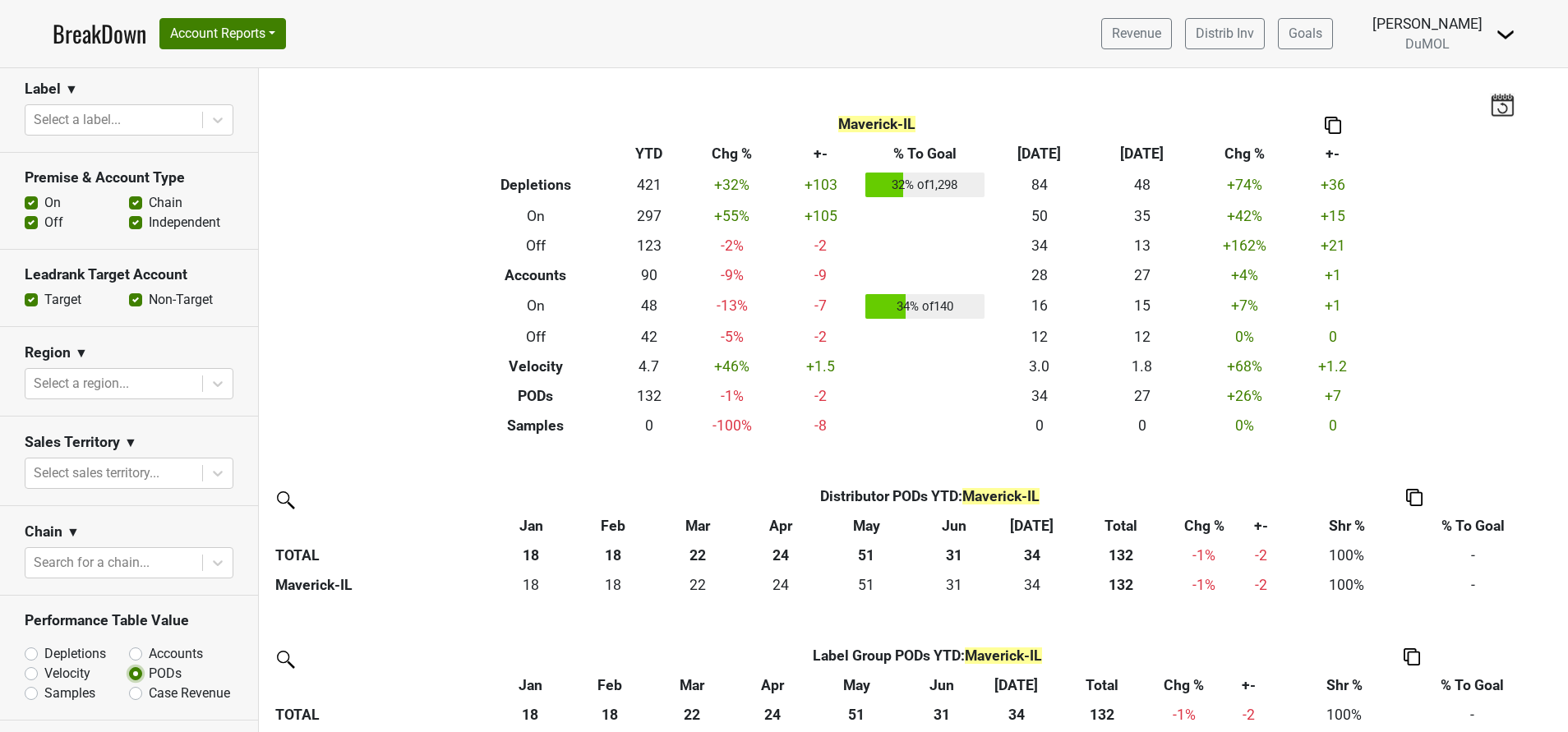
scroll to position [411, 0]
click at [44, 222] on label "Off" at bounding box center [54, 225] width 19 height 20
click at [29, 222] on input "Off" at bounding box center [31, 223] width 13 height 16
checkbox input "false"
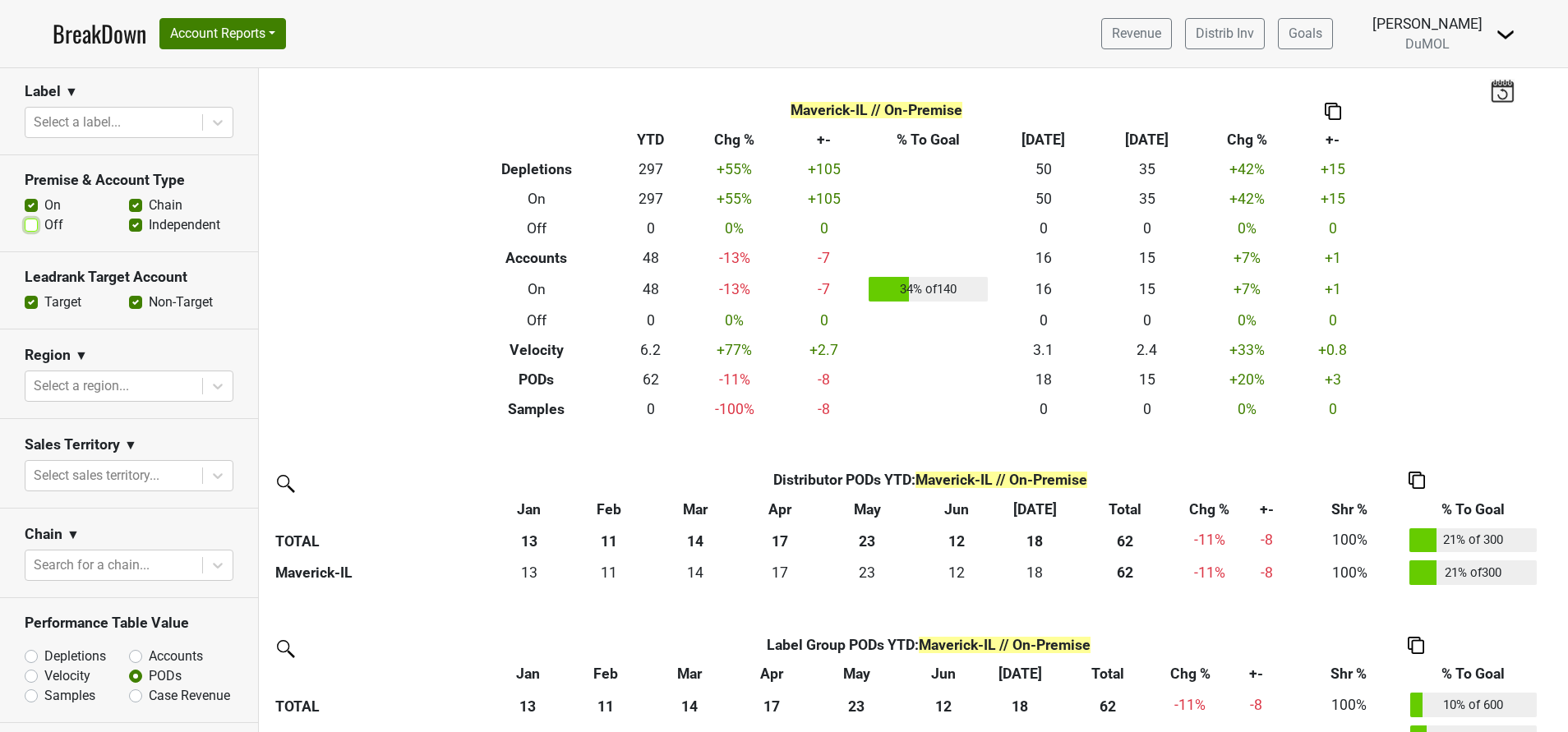
scroll to position [0, 0]
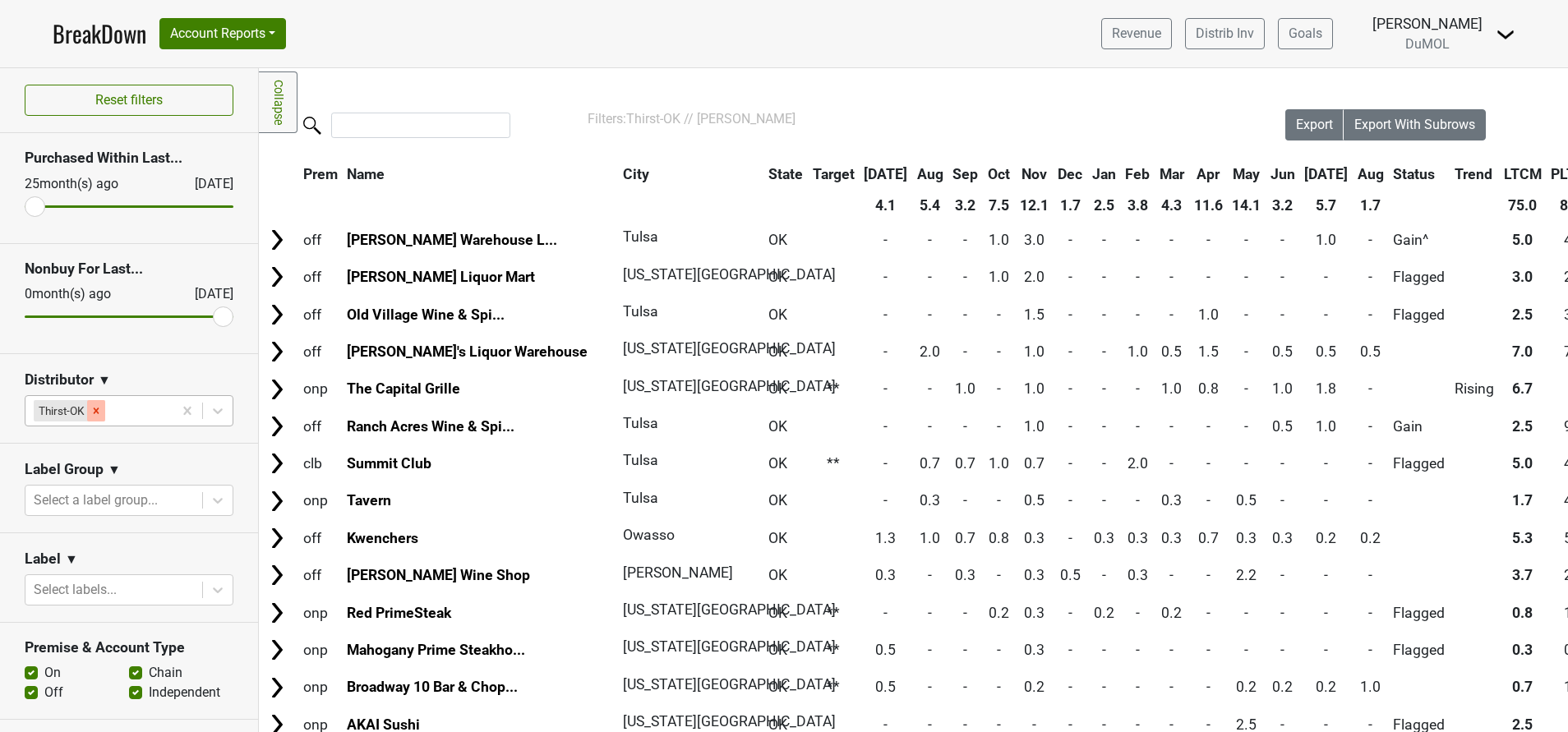
click at [101, 409] on icon "Remove Thirst-OK" at bounding box center [96, 411] width 12 height 12
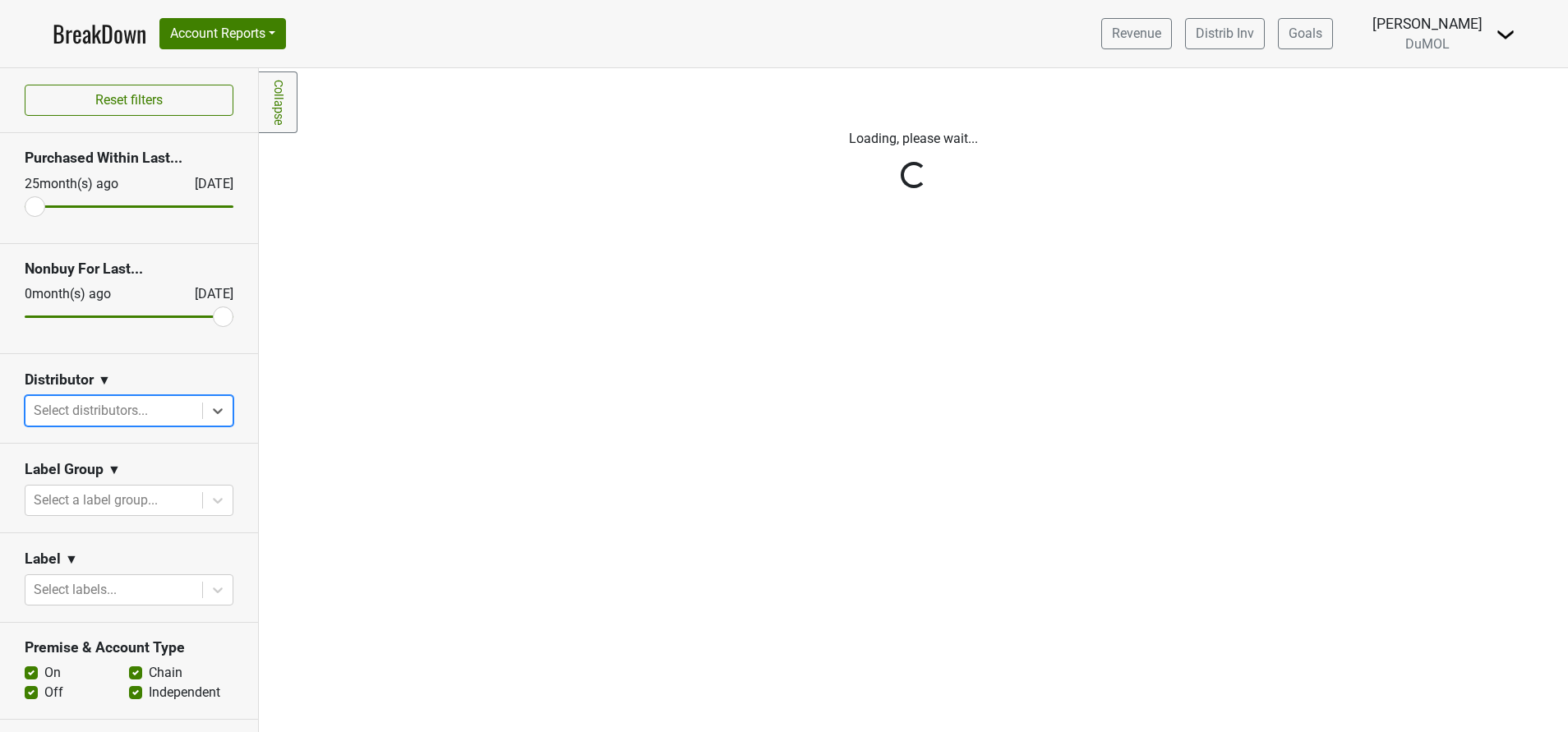
click at [194, 415] on div "Reset filters Purchased Within Last... 25 month(s) ago Aug '25 Nonbuy For Last.…" at bounding box center [129, 400] width 259 height 664
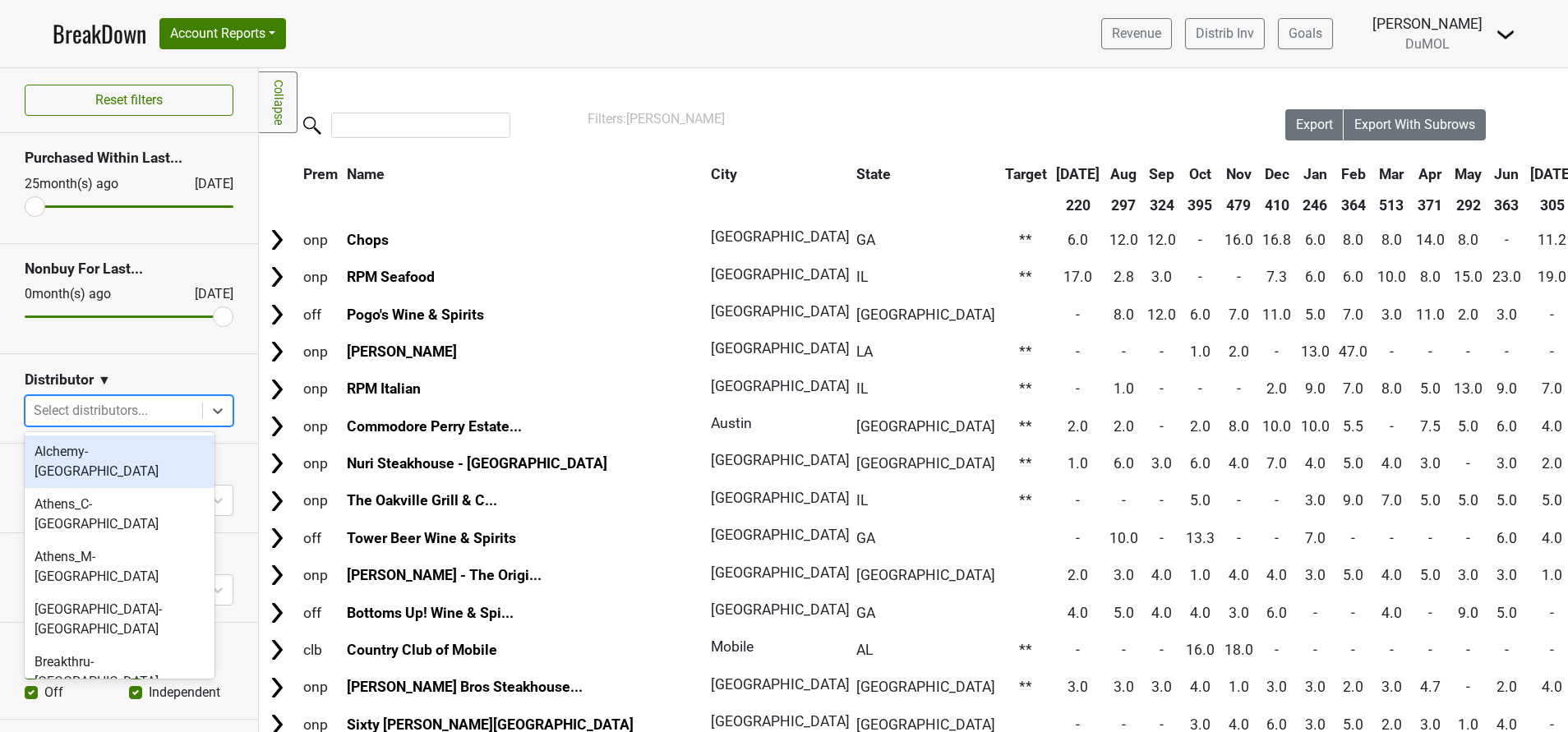
click at [110, 415] on div at bounding box center [114, 410] width 160 height 23
type input "a"
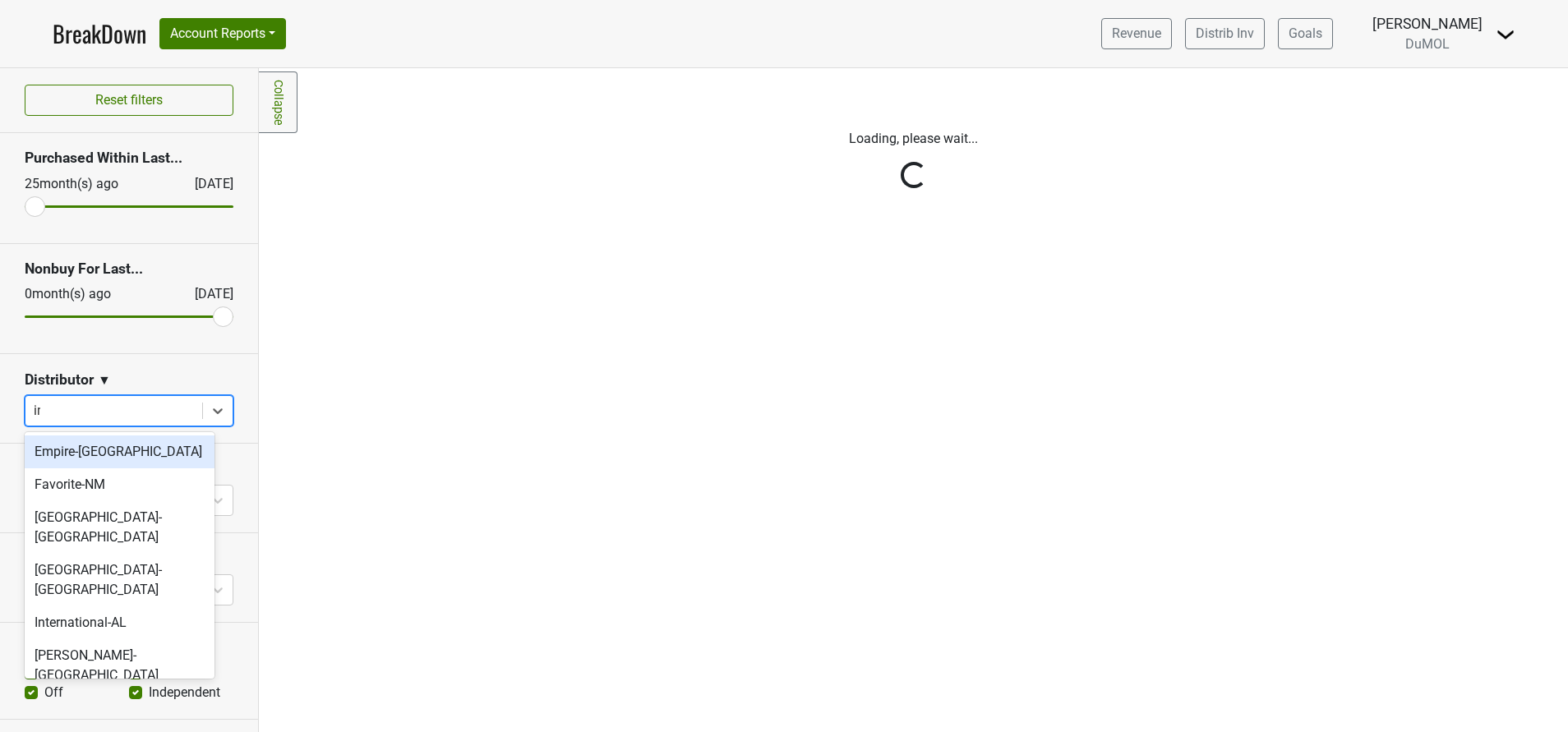
type input "int"
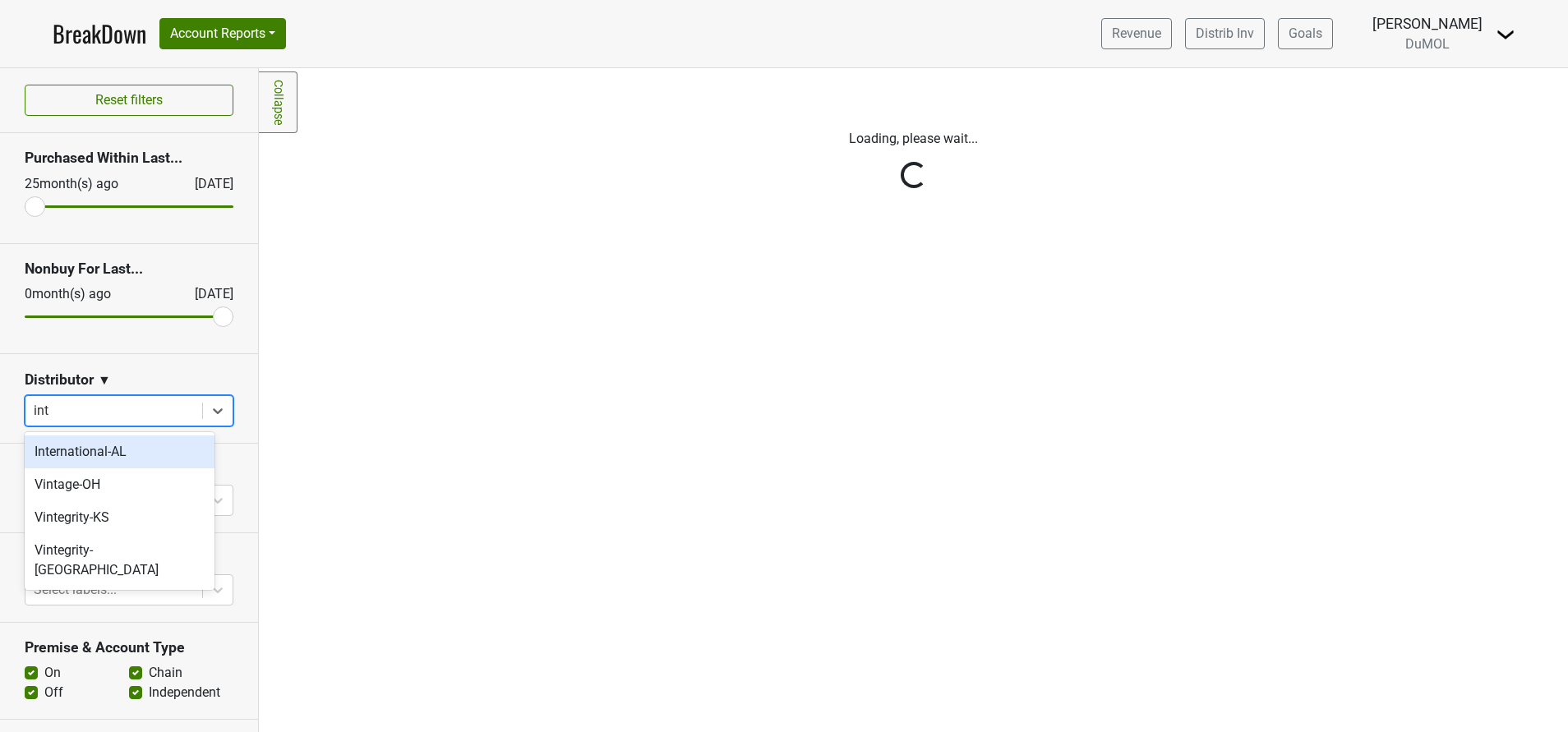
click at [83, 456] on div "International-AL" at bounding box center [119, 451] width 190 height 33
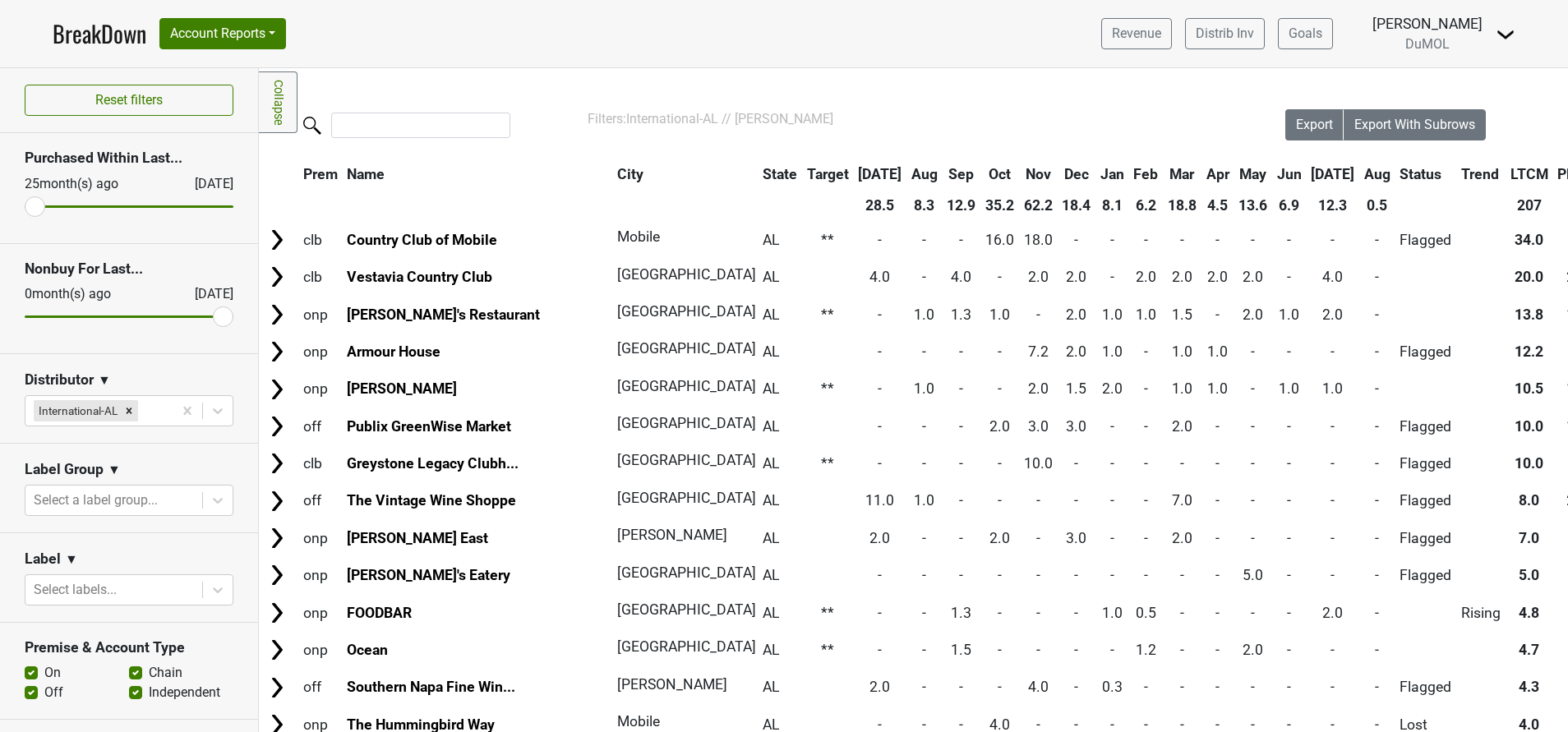
click at [105, 30] on link "BreakDown" at bounding box center [100, 33] width 94 height 35
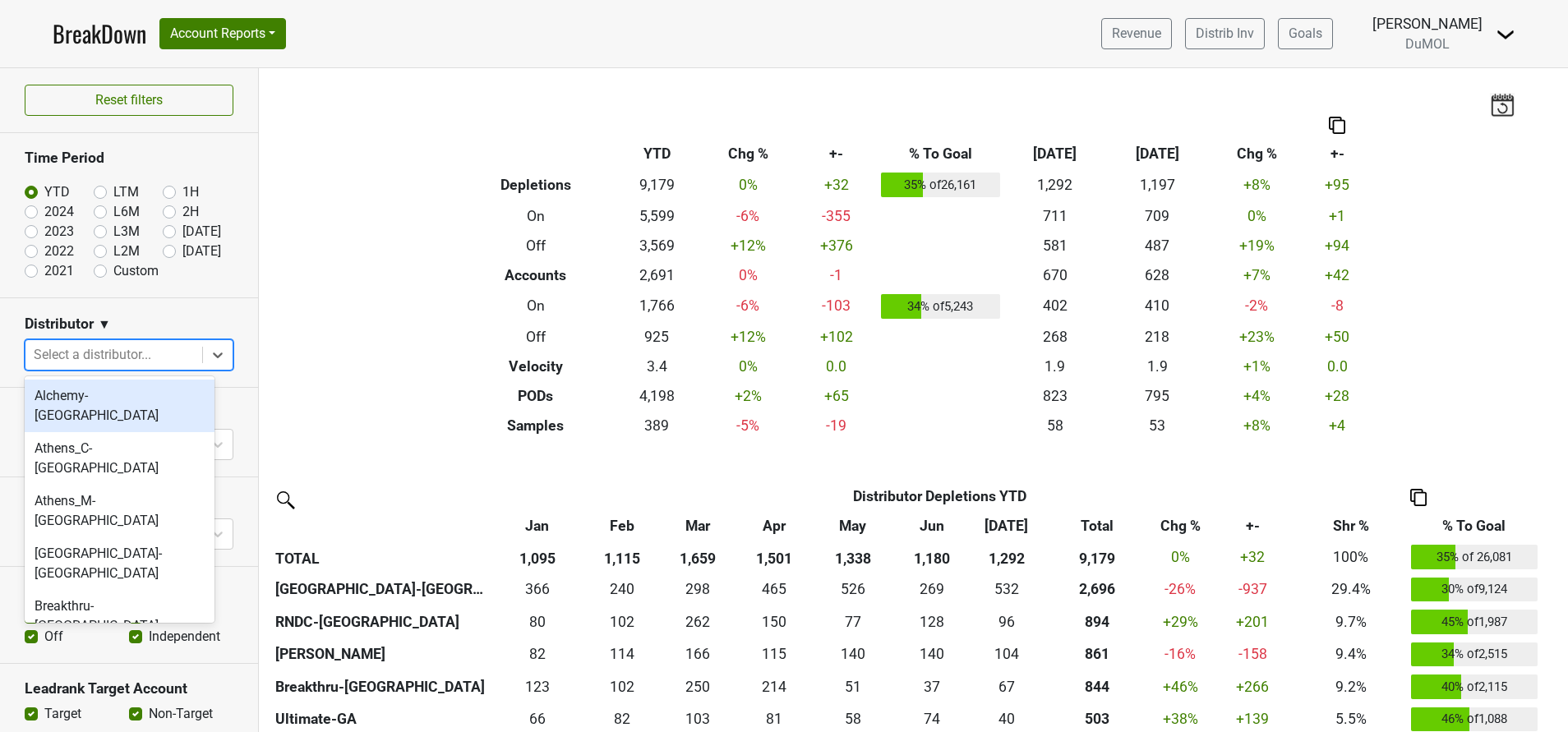
click at [210, 357] on icon at bounding box center [217, 354] width 16 height 16
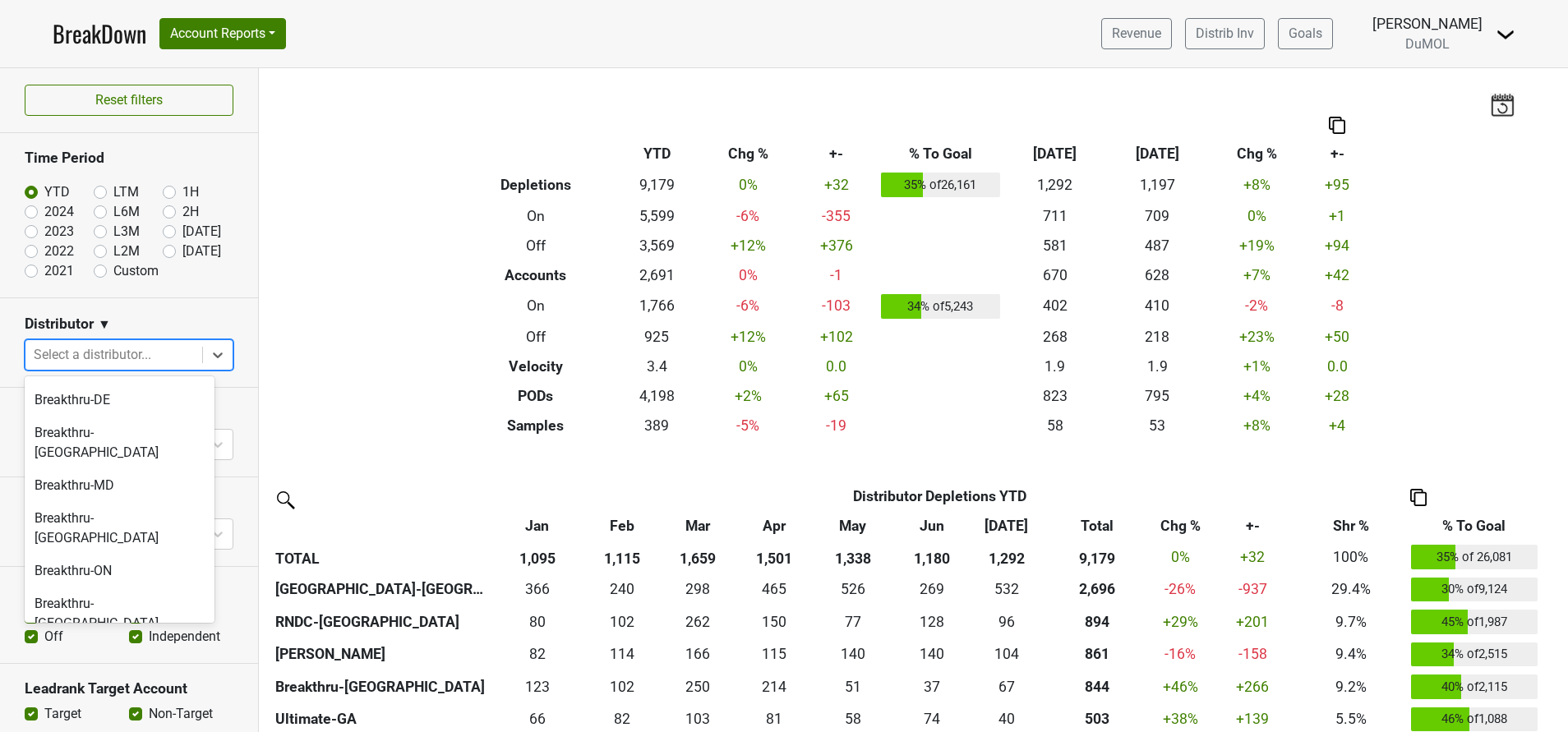
scroll to position [649, 0]
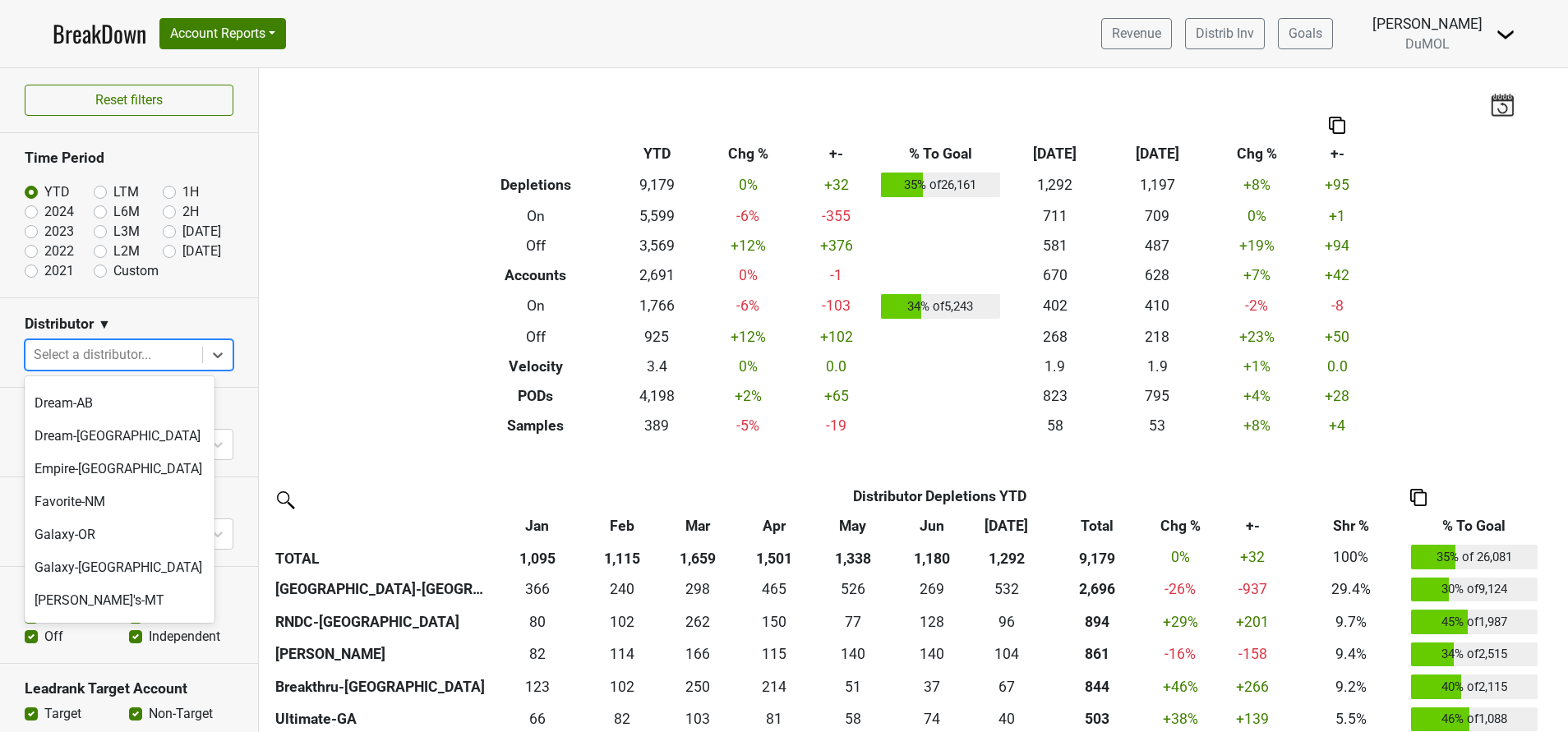
click at [86, 722] on div "International-AL" at bounding box center [119, 738] width 190 height 33
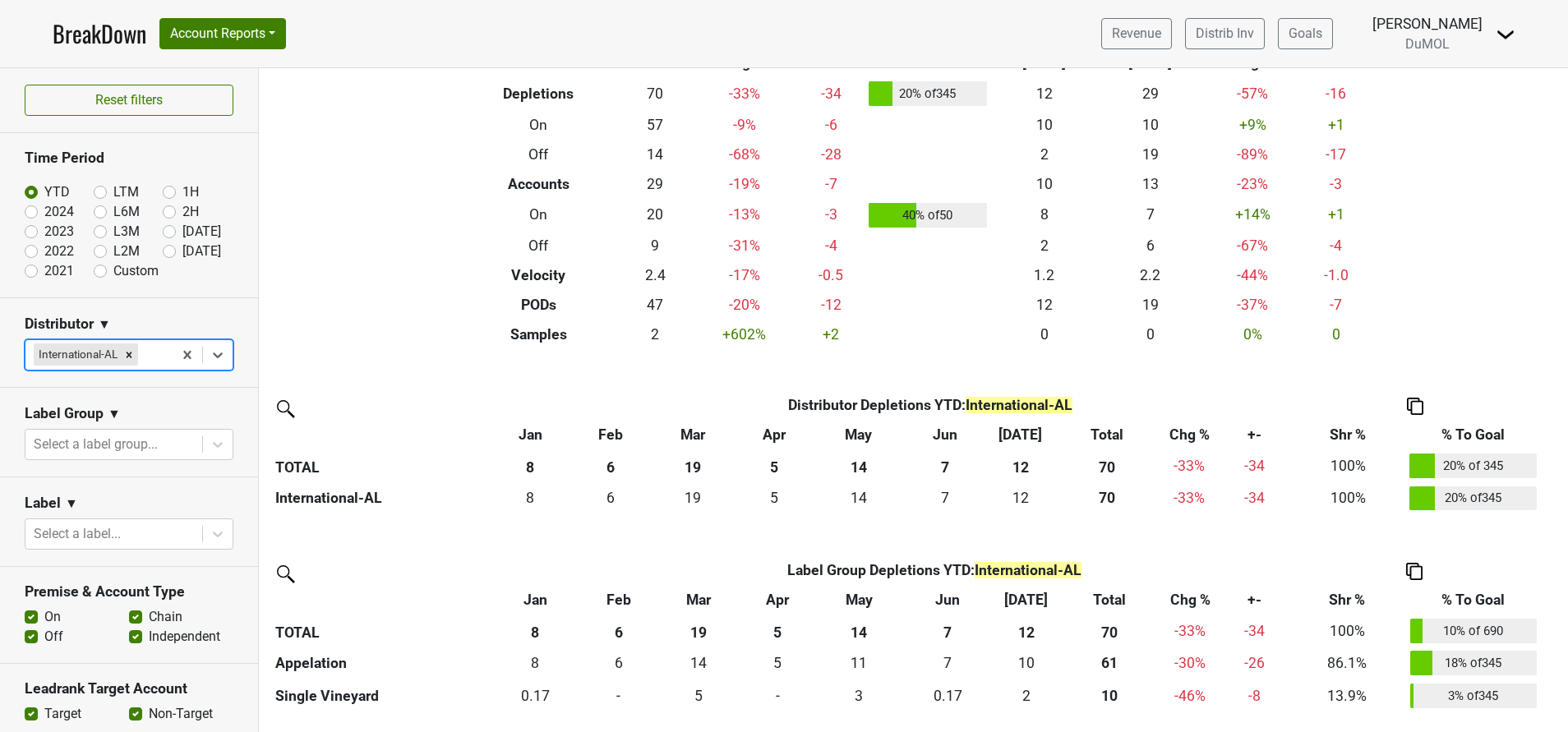
scroll to position [0, 0]
